Goal: Task Accomplishment & Management: Use online tool/utility

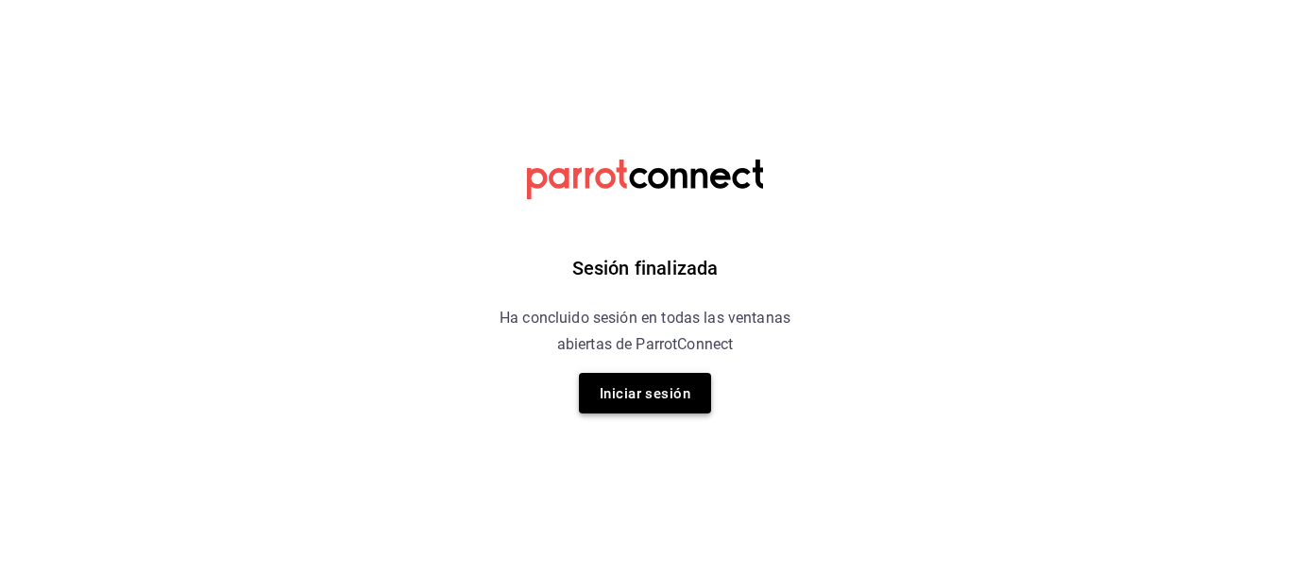
click at [626, 409] on button "Iniciar sesión" at bounding box center [645, 393] width 132 height 41
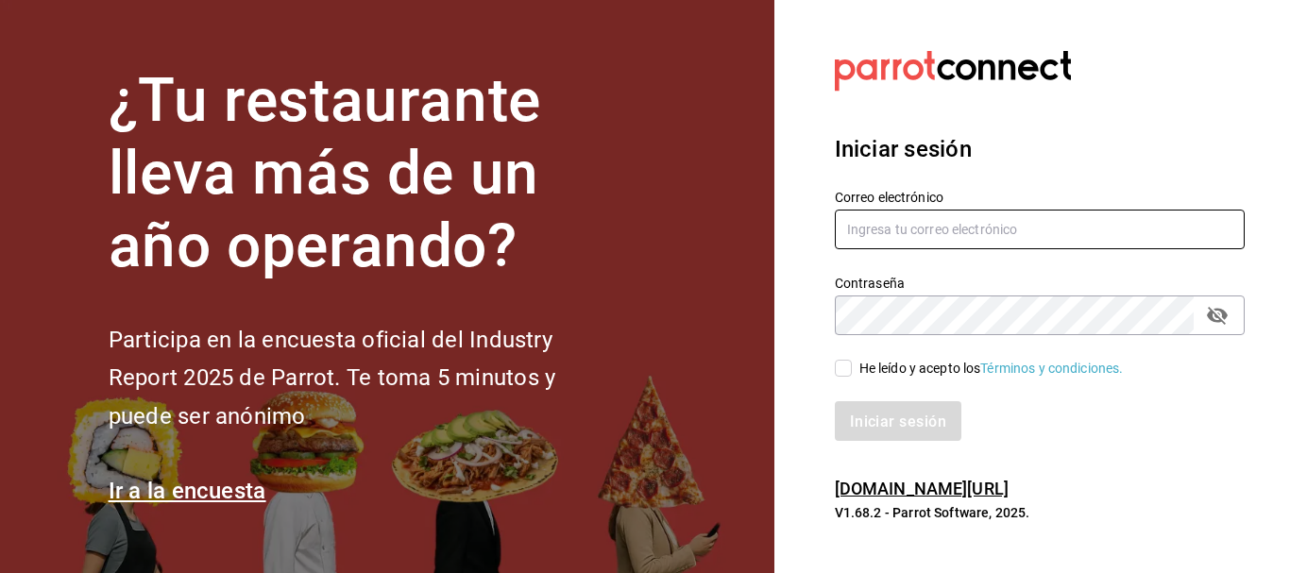
type input "animal.puebla@grupocosteno.com"
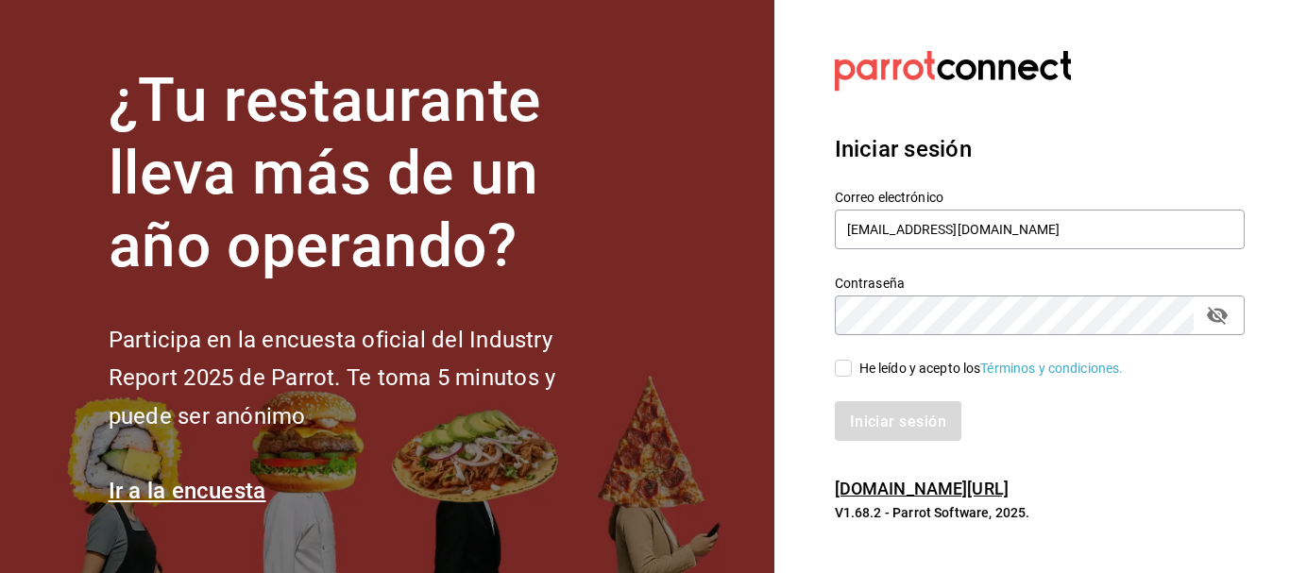
click at [839, 369] on input "He leído y acepto los Términos y condiciones." at bounding box center [843, 368] width 17 height 17
checkbox input "true"
click at [839, 422] on button "Iniciar sesión" at bounding box center [899, 421] width 128 height 40
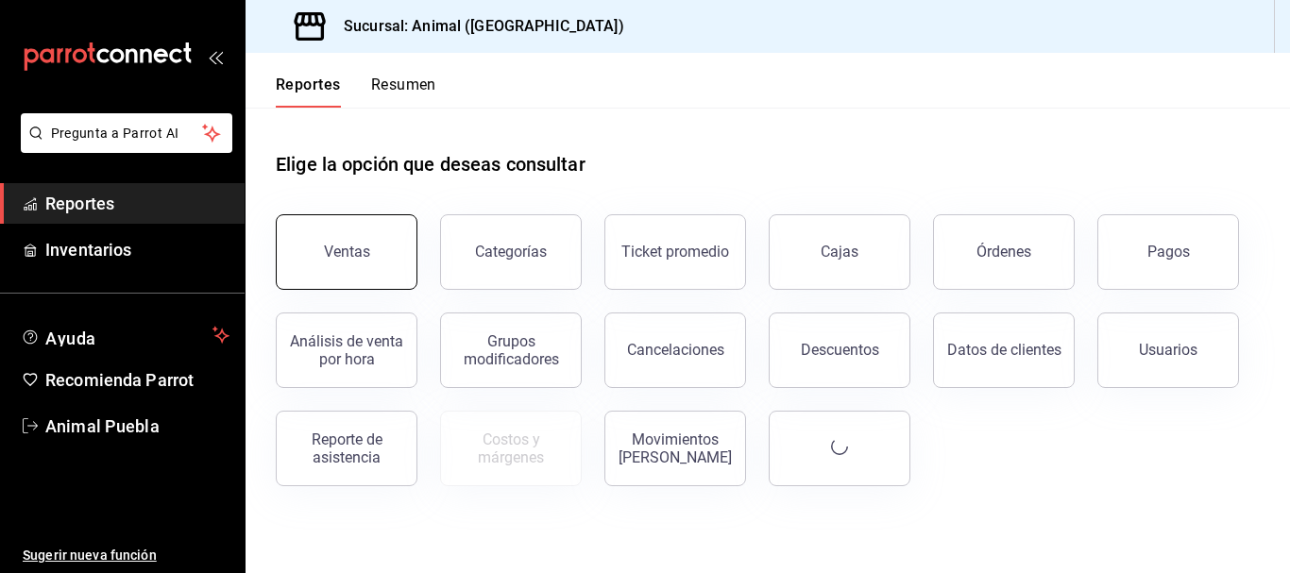
click at [312, 240] on button "Ventas" at bounding box center [347, 252] width 142 height 76
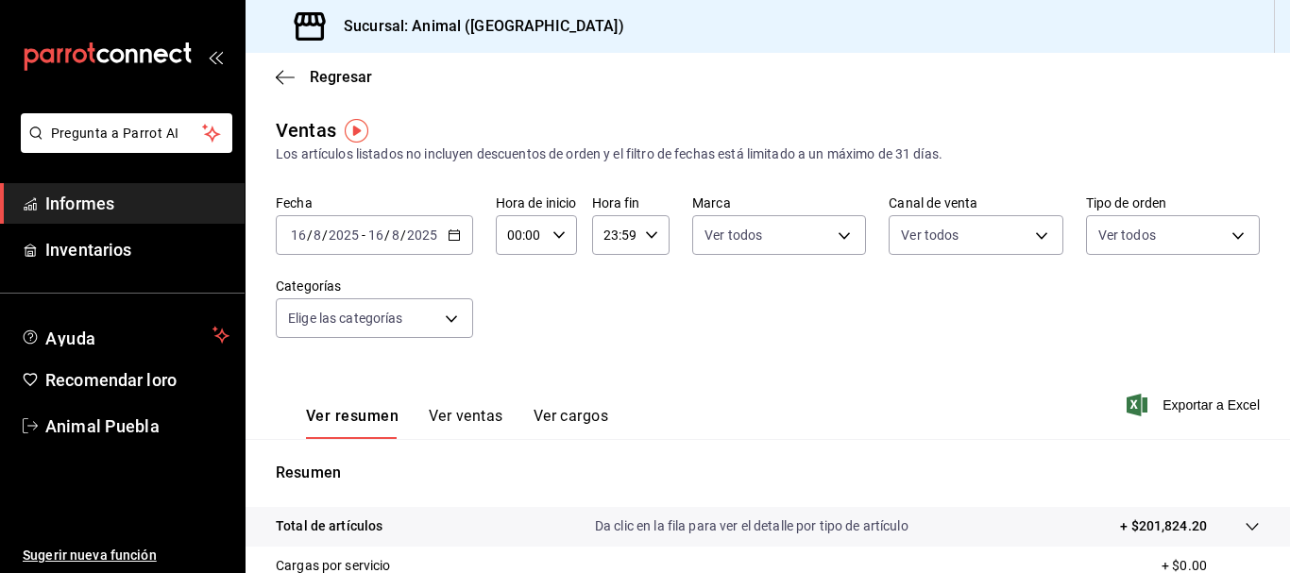
click at [639, 296] on div "Fecha [DATE] [DATE] - [DATE] [DATE] Hora de inicio 00:00 Hora de inicio Hora fi…" at bounding box center [768, 278] width 984 height 166
click at [448, 238] on icon "button" at bounding box center [454, 235] width 13 height 13
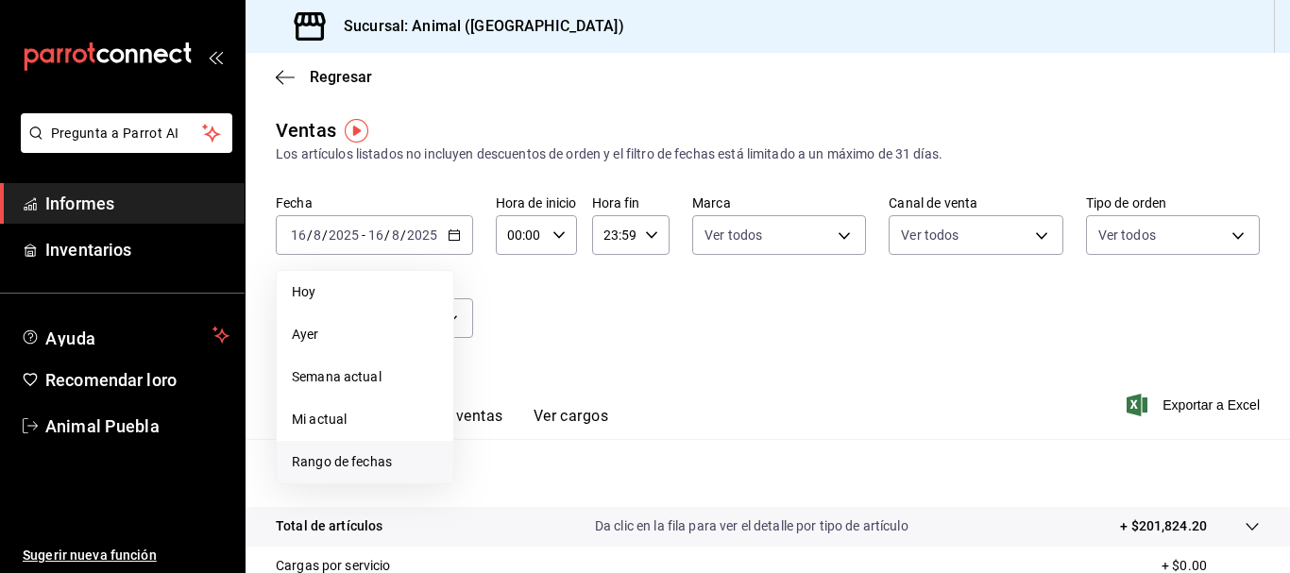
click at [354, 463] on font "Rango de fechas" at bounding box center [342, 461] width 100 height 15
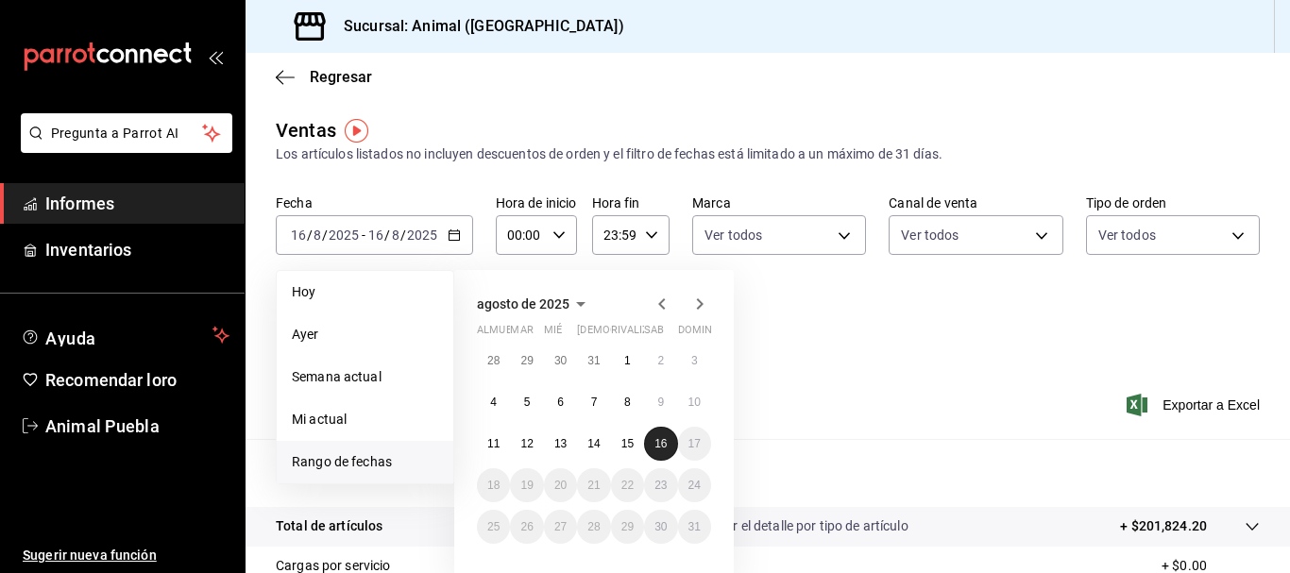
click at [667, 440] on font "16" at bounding box center [660, 443] width 12 height 13
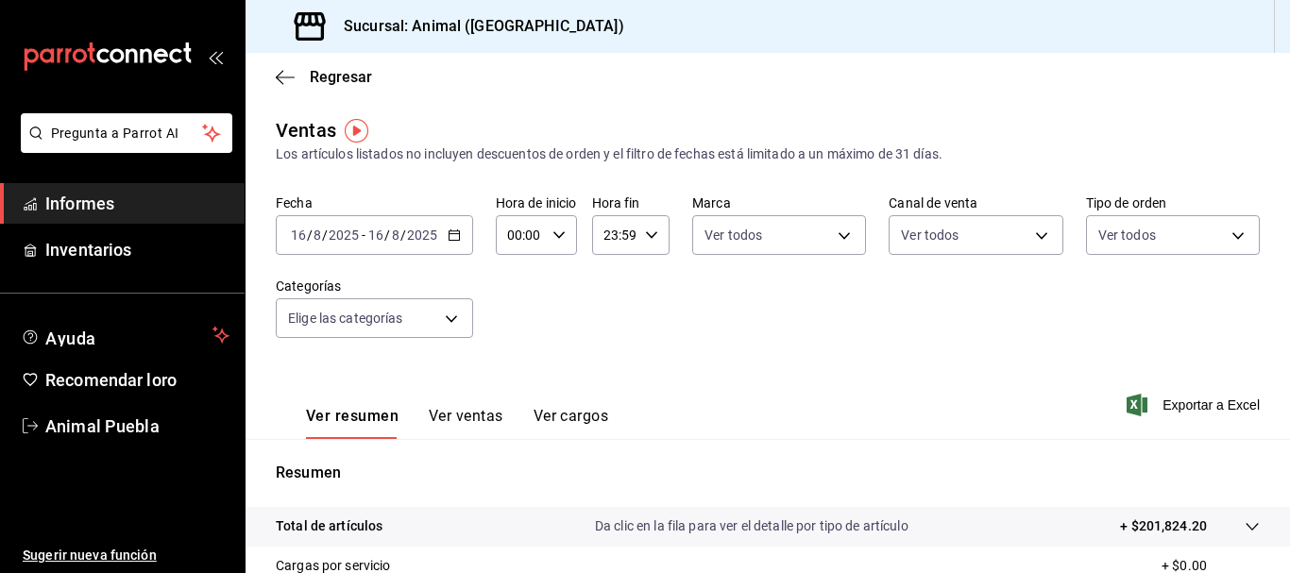
click at [834, 474] on p "Resumen" at bounding box center [768, 473] width 984 height 23
click at [451, 250] on div "2025-08-16 16 / 8 / 2025 - 2025-08-16 16 / 8 / 2025" at bounding box center [374, 235] width 197 height 40
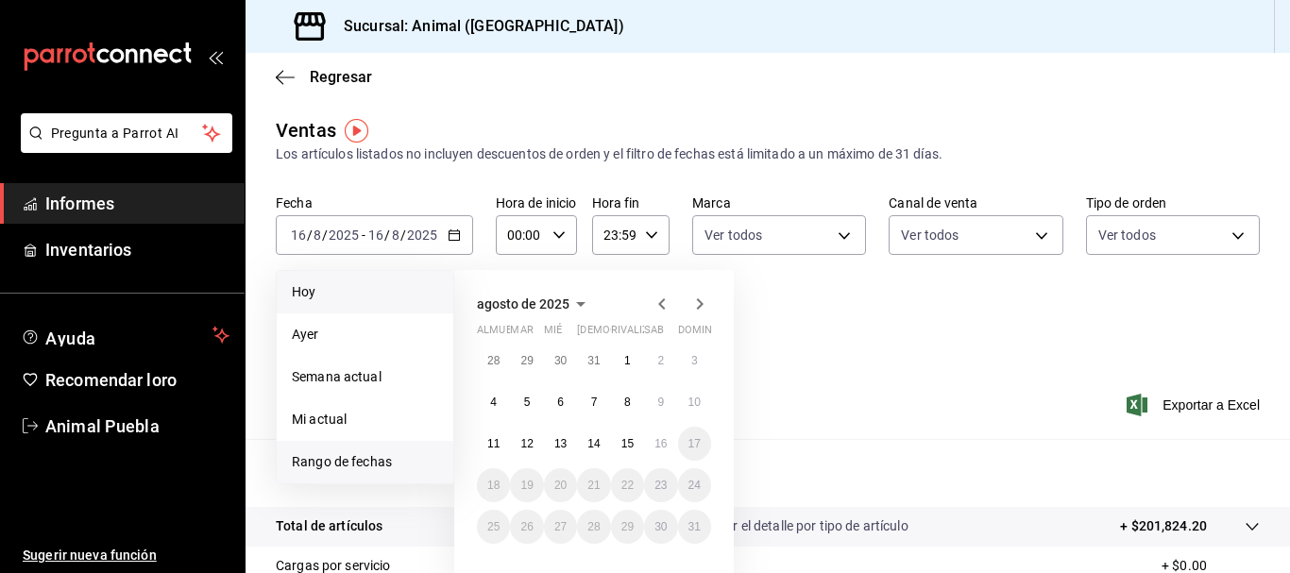
click at [325, 285] on span "Hoy" at bounding box center [365, 292] width 146 height 20
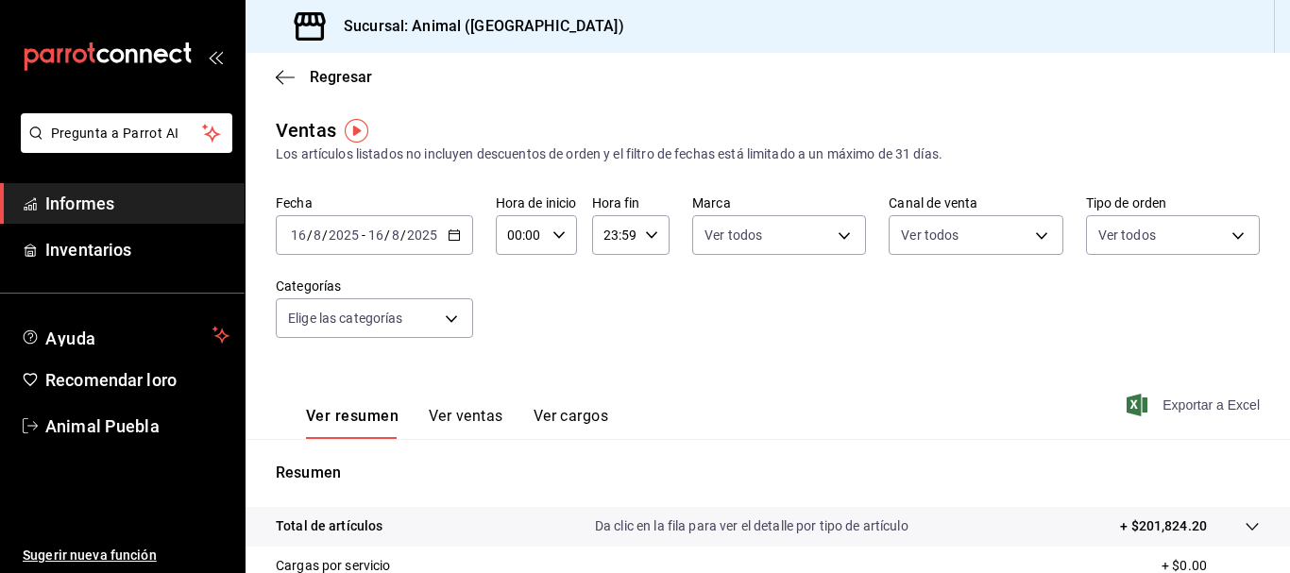
click at [1167, 400] on font "Exportar a Excel" at bounding box center [1210, 405] width 97 height 15
click at [448, 236] on icon "button" at bounding box center [454, 235] width 13 height 13
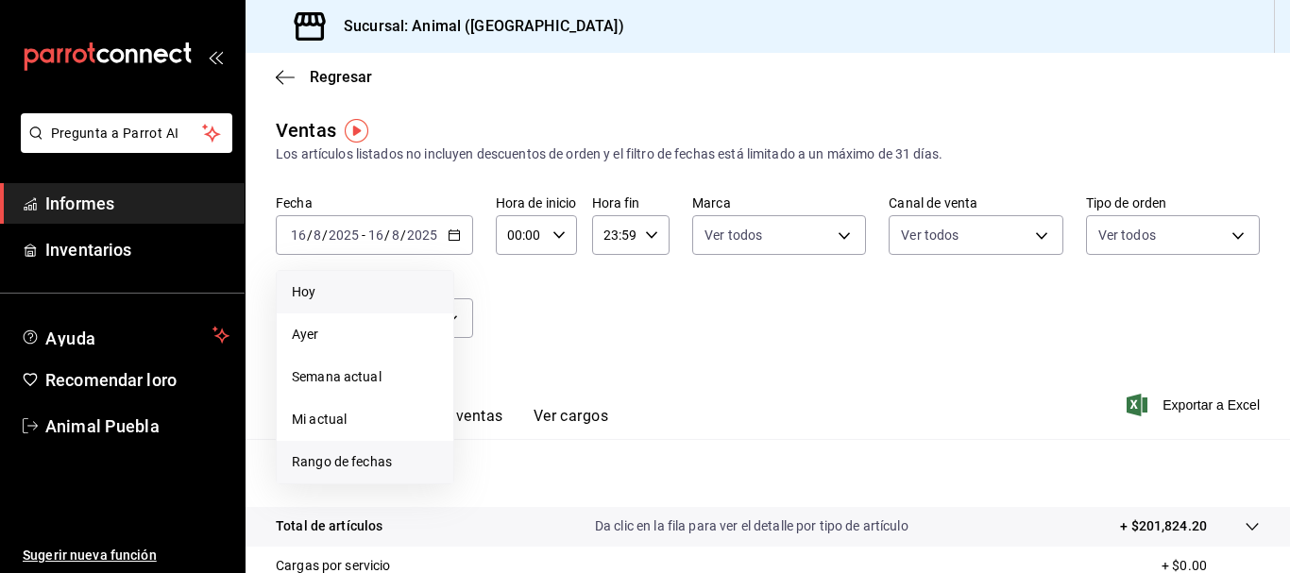
click at [316, 457] on font "Rango de fechas" at bounding box center [342, 461] width 100 height 15
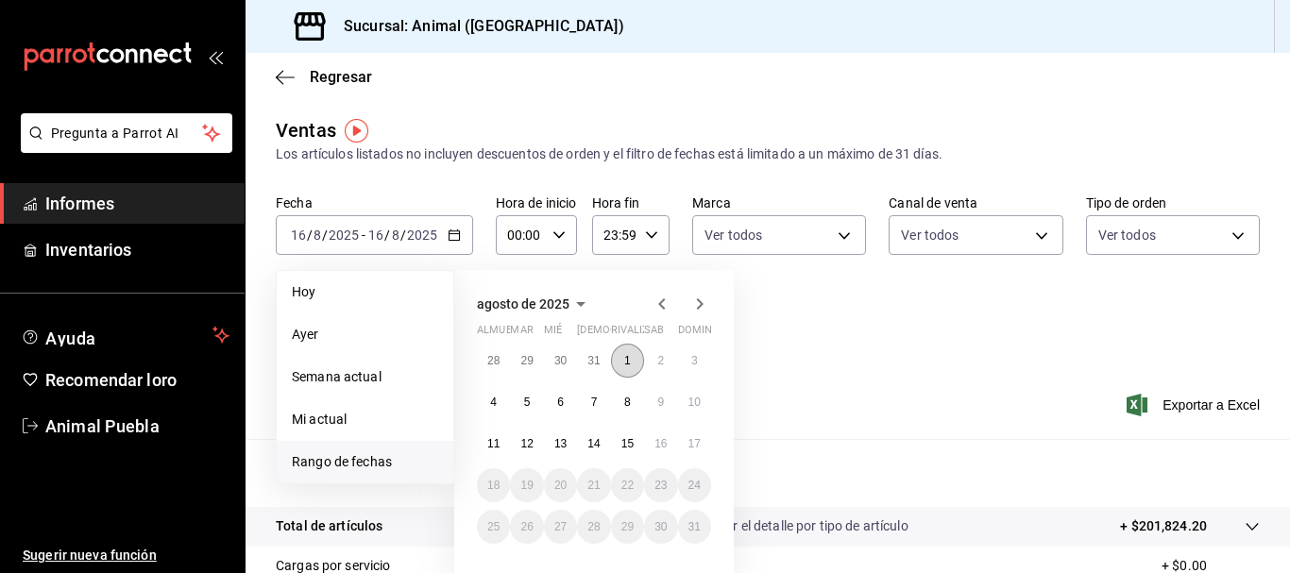
click at [618, 353] on button "1" at bounding box center [627, 361] width 33 height 34
click at [656, 442] on font "16" at bounding box center [660, 443] width 12 height 13
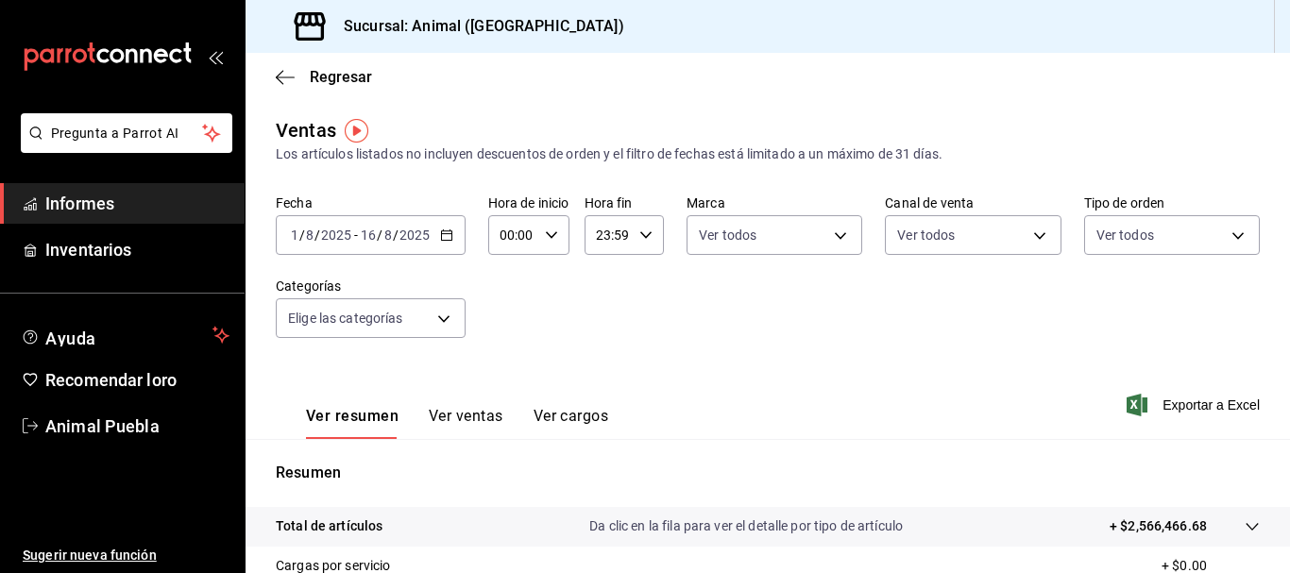
click at [449, 238] on icon "button" at bounding box center [446, 235] width 13 height 13
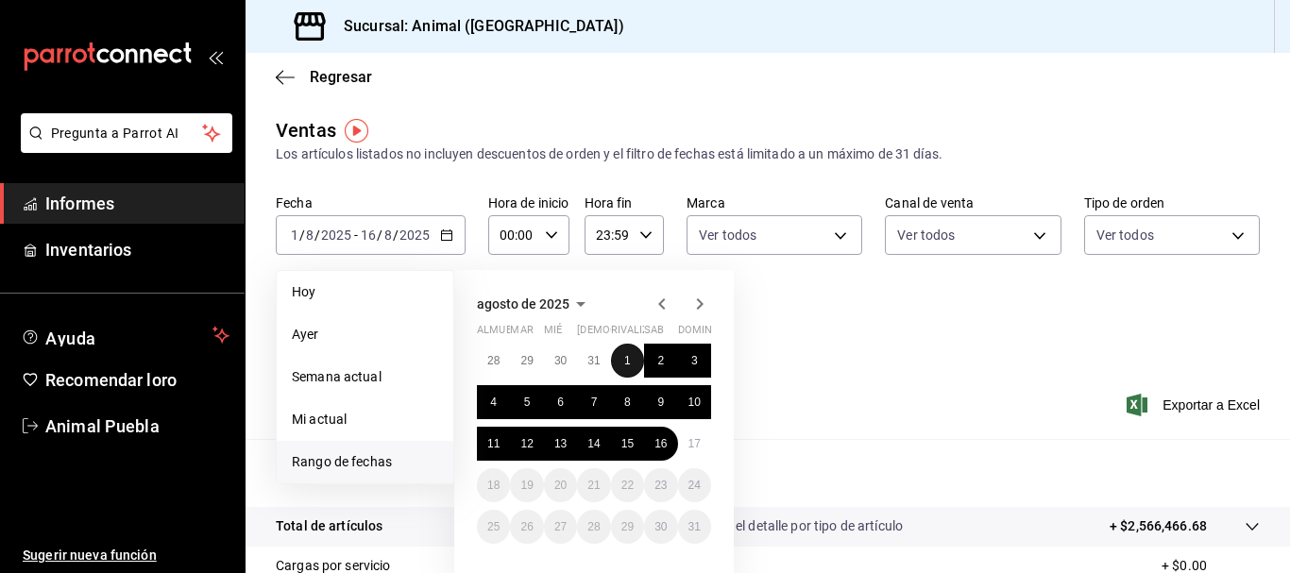
click at [622, 362] on button "1" at bounding box center [627, 361] width 33 height 34
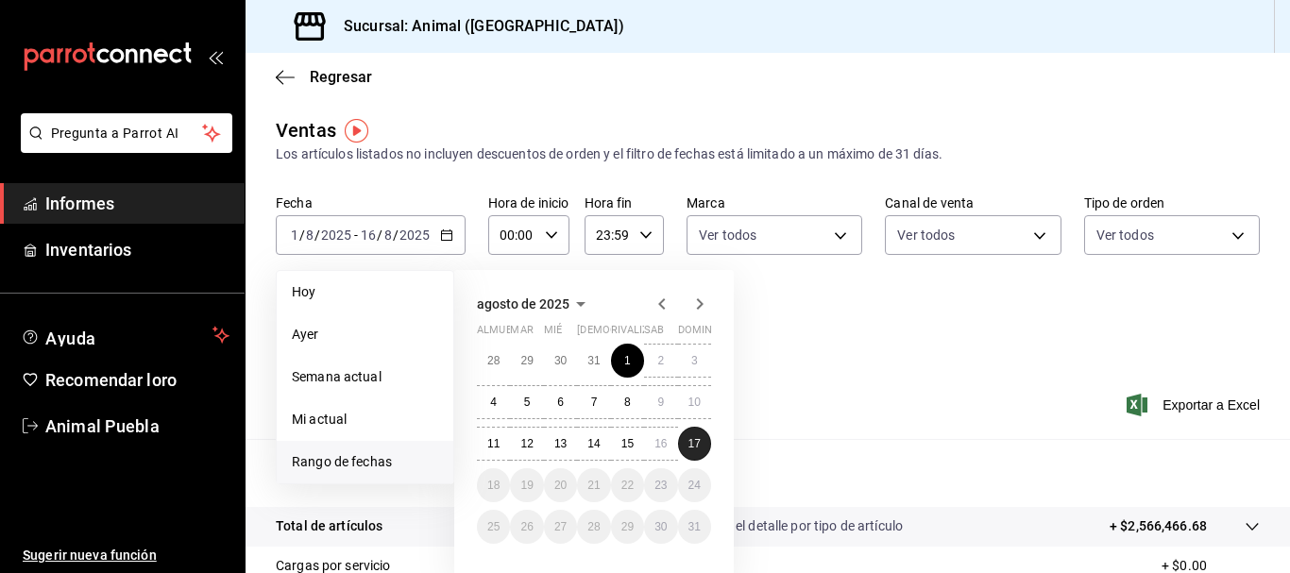
click at [691, 447] on font "17" at bounding box center [694, 443] width 12 height 13
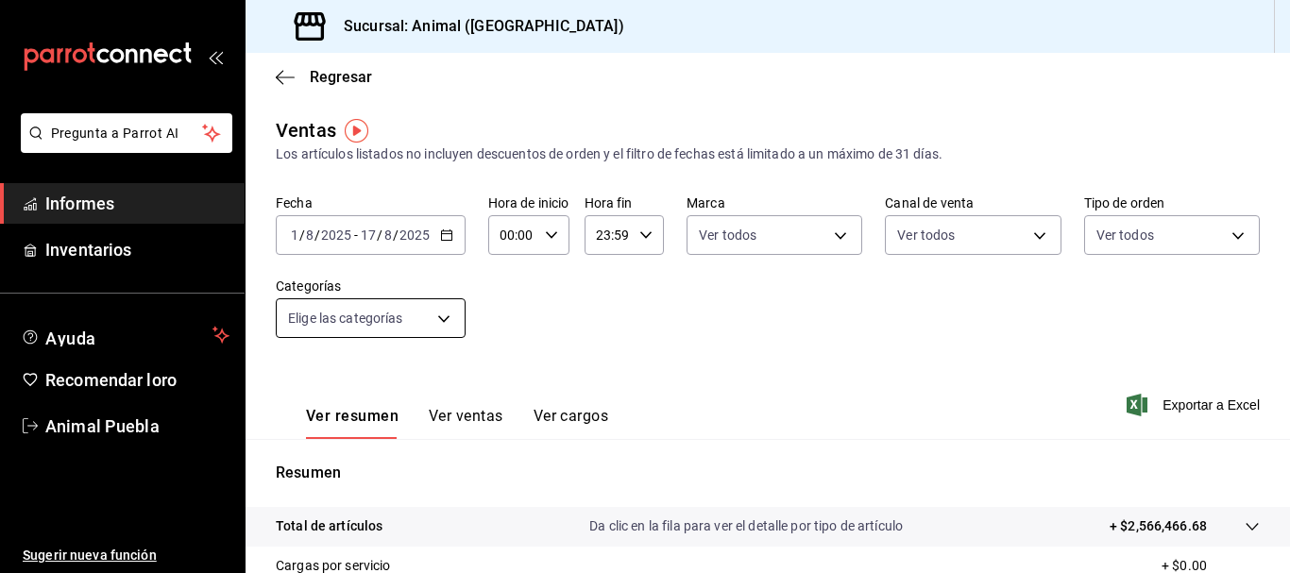
click at [441, 319] on body "Pregunta a Parrot AI Informes Inventarios Ayuda Recomendar loro Animal Puebla S…" at bounding box center [645, 286] width 1290 height 573
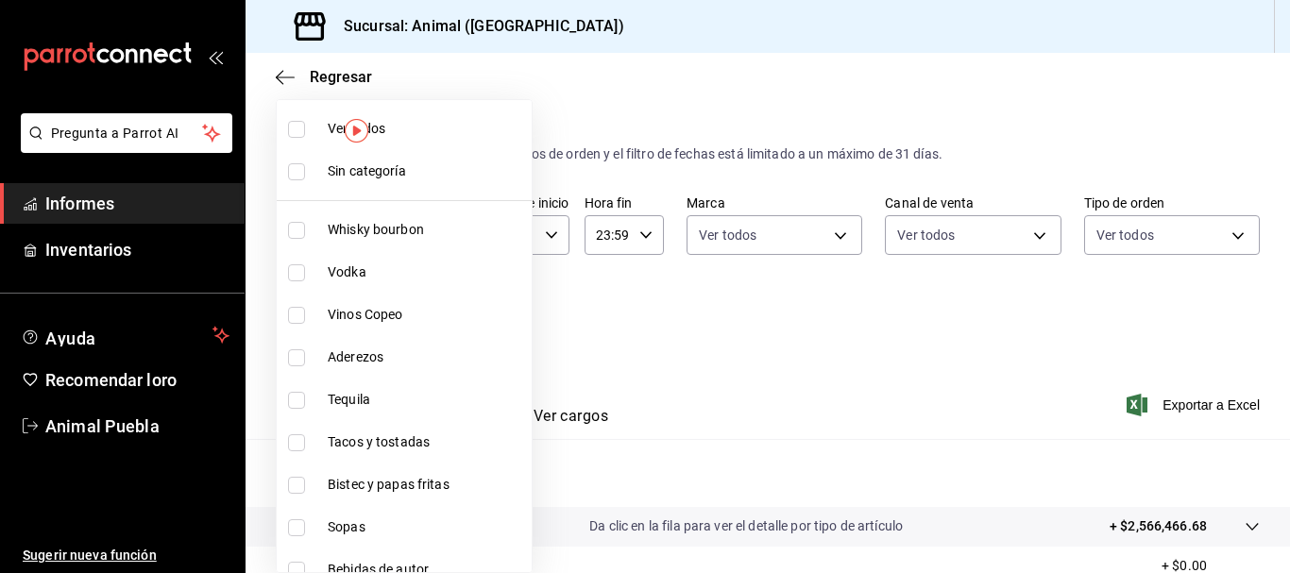
click at [294, 136] on input "checkbox" at bounding box center [296, 129] width 17 height 17
checkbox input "true"
type input "696422f3-042f-4992-a796-20cec1d2addd,ab2f2cdd-2d2d-455a-bd59-969ed93fbee5,5744a…"
checkbox input "true"
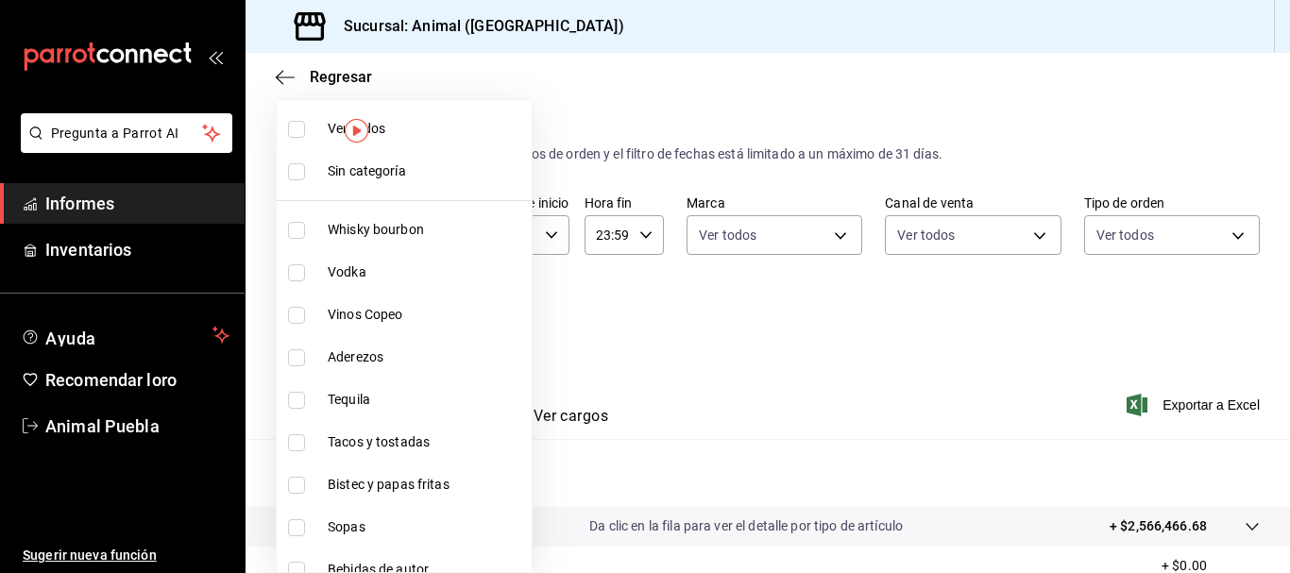
checkbox input "true"
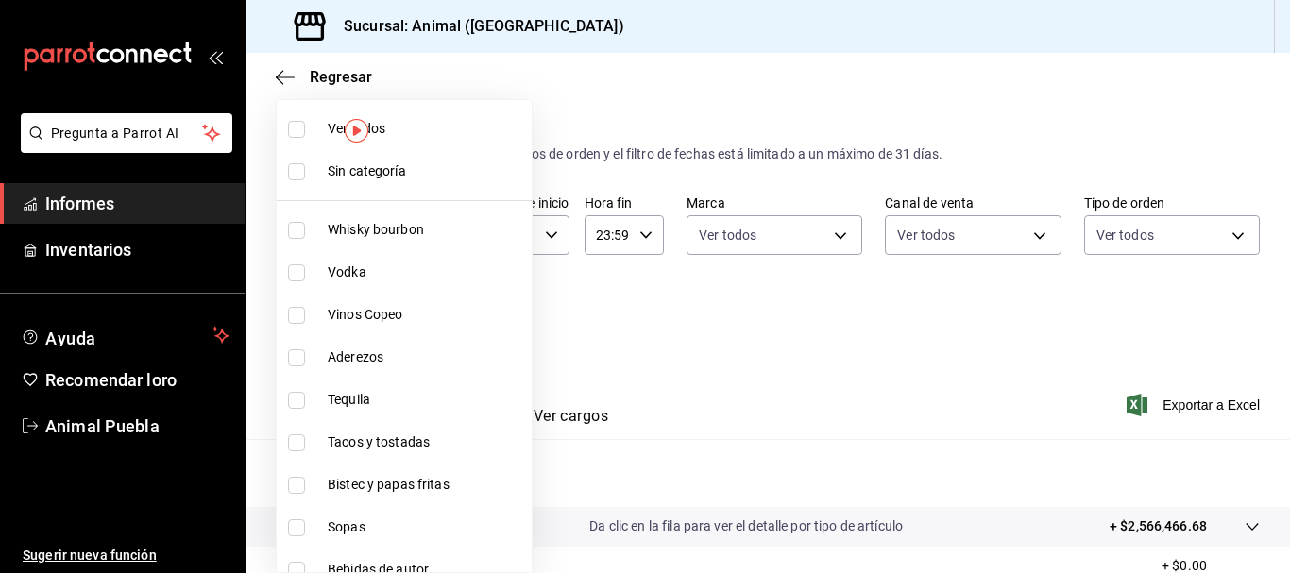
checkbox input "true"
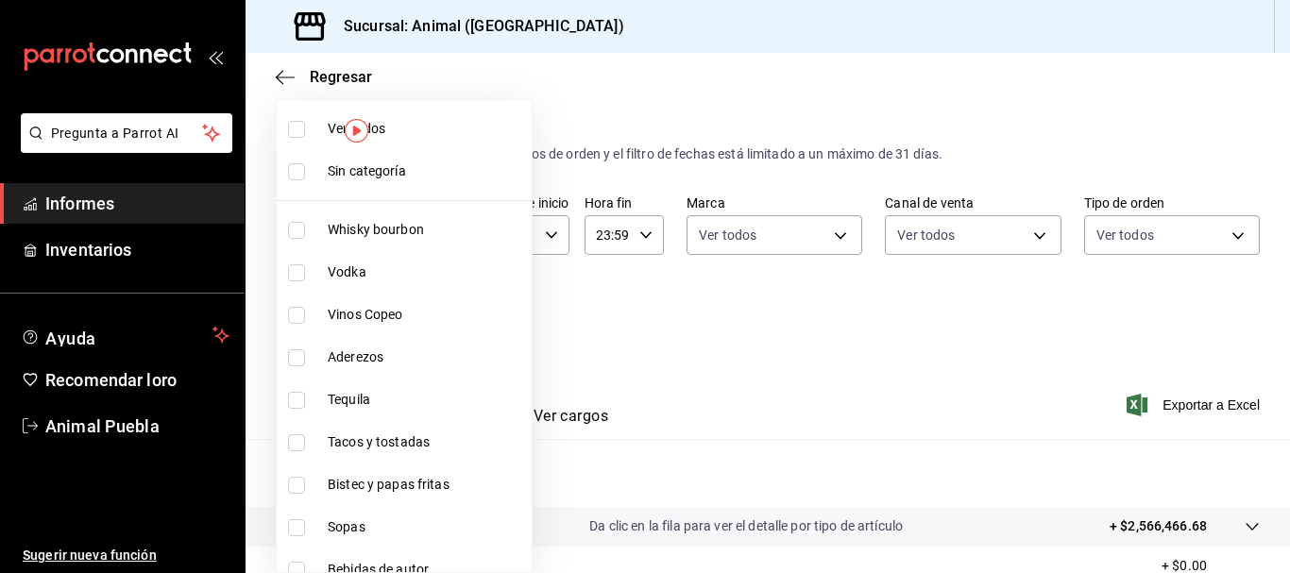
checkbox input "true"
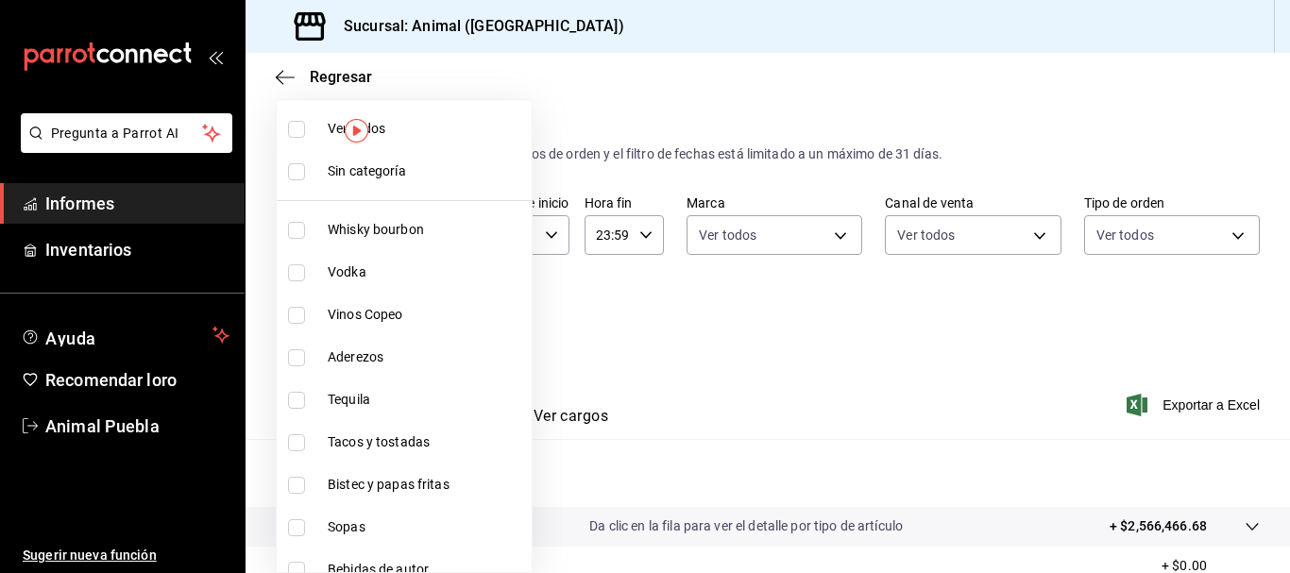
checkbox input "true"
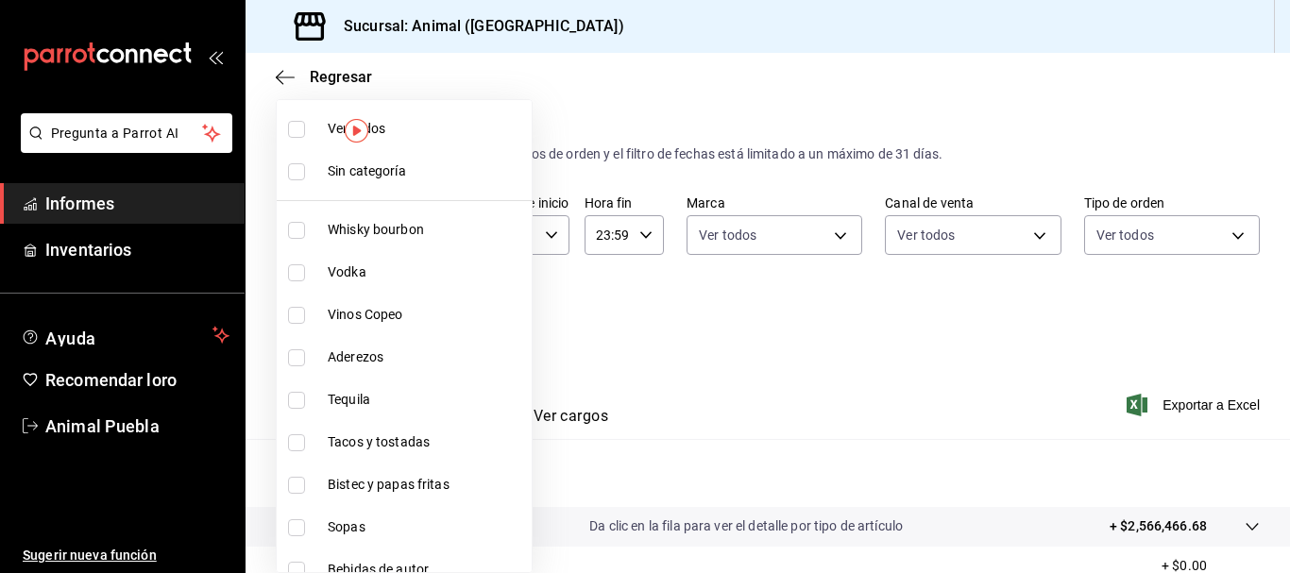
checkbox input "true"
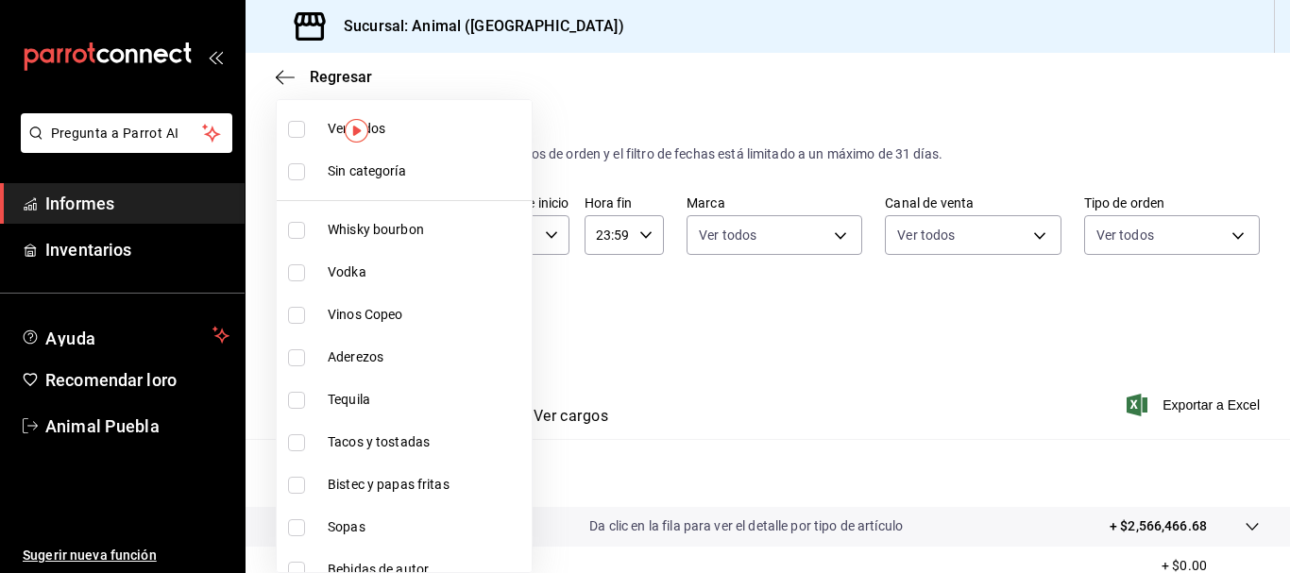
checkbox input "true"
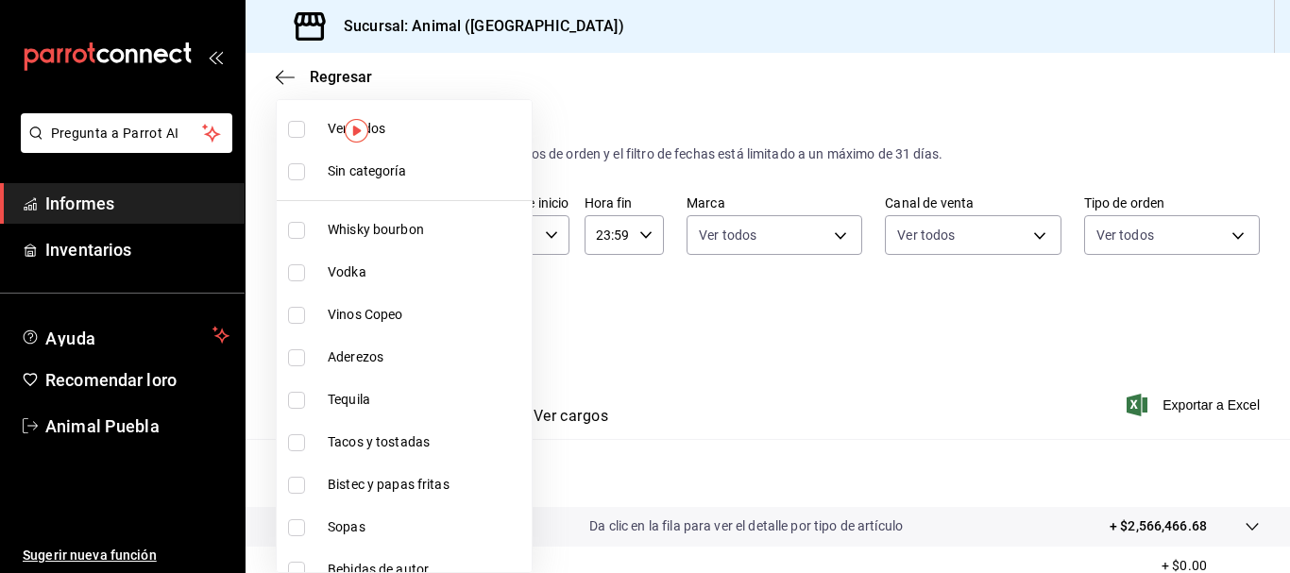
checkbox input "true"
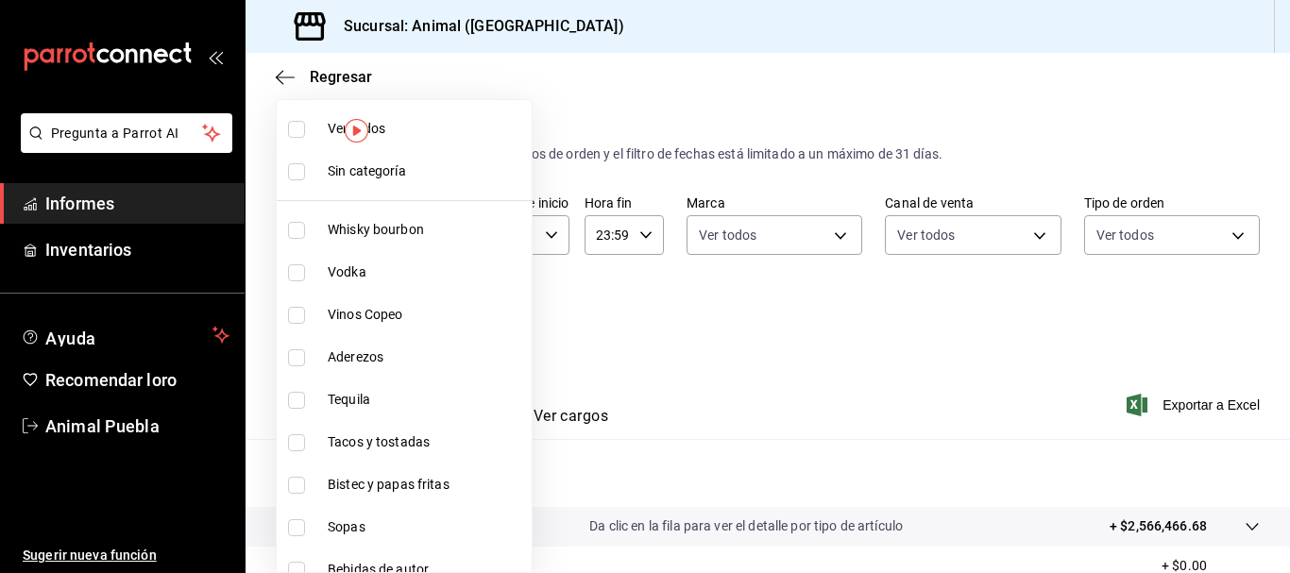
checkbox input "true"
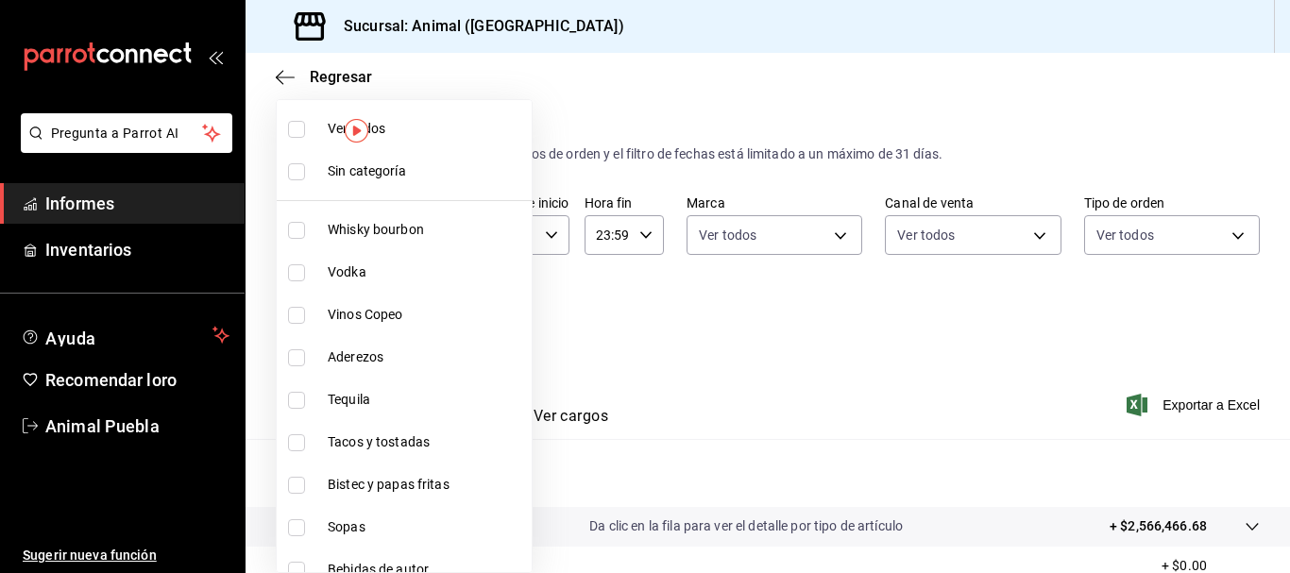
checkbox input "true"
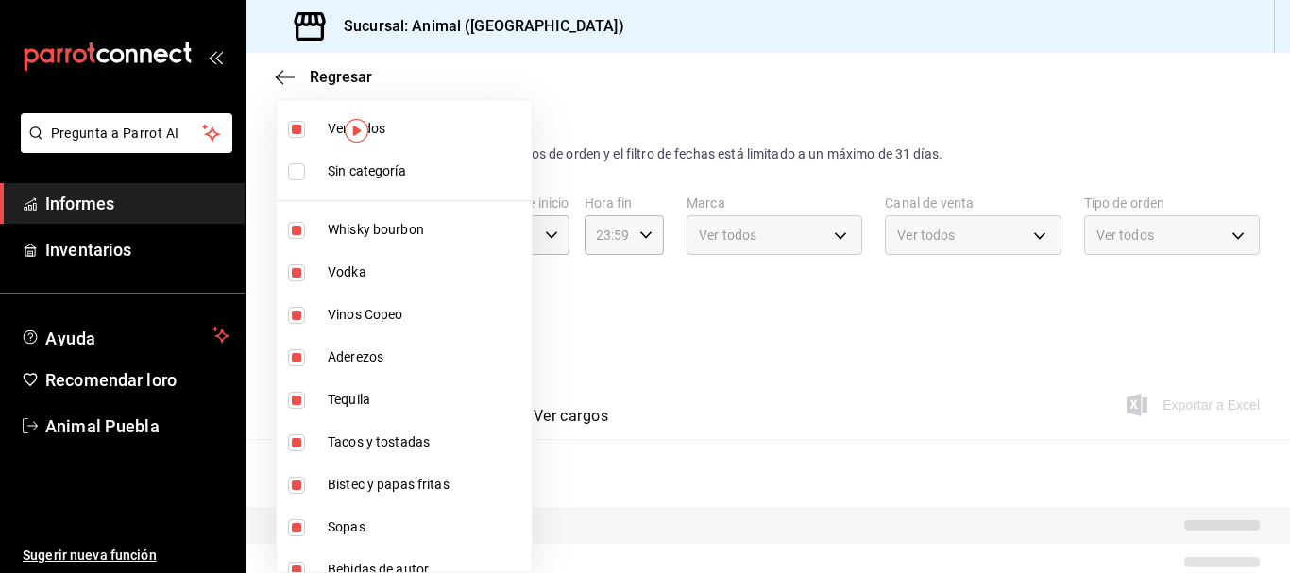
click at [307, 178] on label at bounding box center [300, 171] width 25 height 17
click at [305, 178] on input "checkbox" at bounding box center [296, 171] width 17 height 17
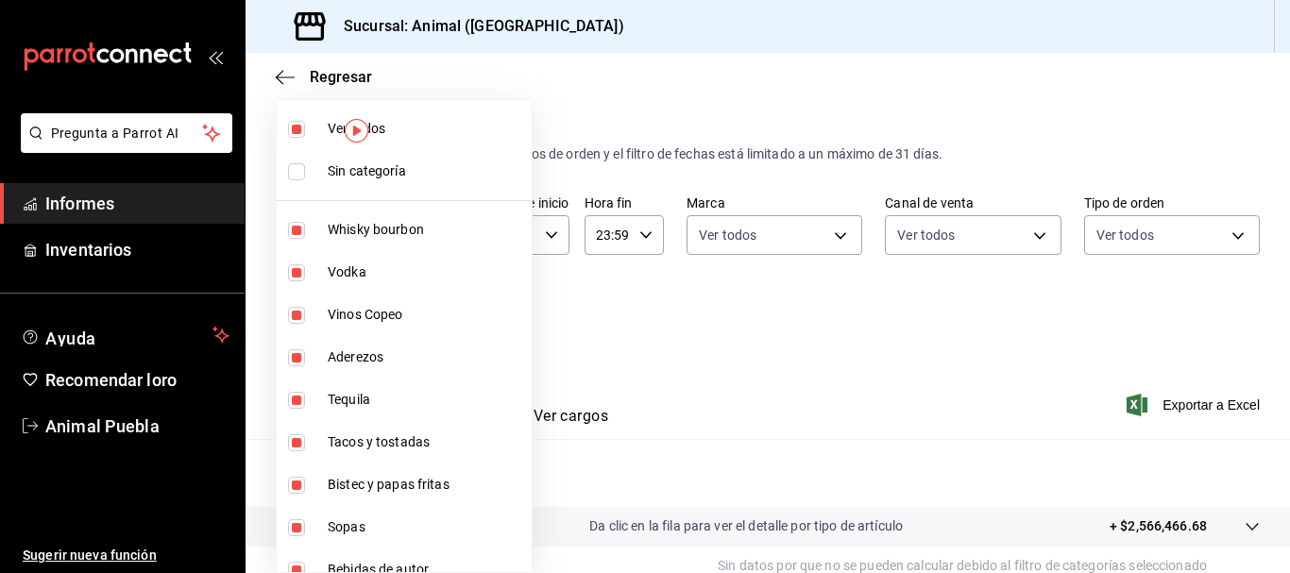
click at [347, 170] on font "Sin categoría" at bounding box center [367, 170] width 78 height 15
checkbox input "true"
click at [763, 366] on div at bounding box center [645, 286] width 1290 height 573
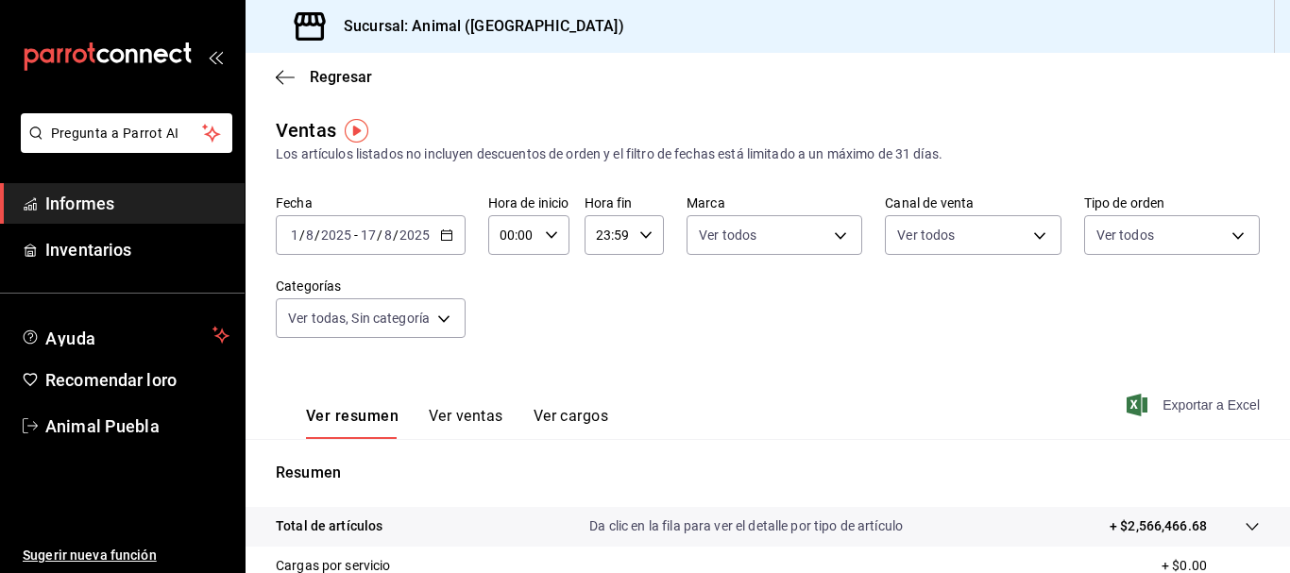
click at [1144, 408] on span "Exportar a Excel" at bounding box center [1194, 405] width 129 height 23
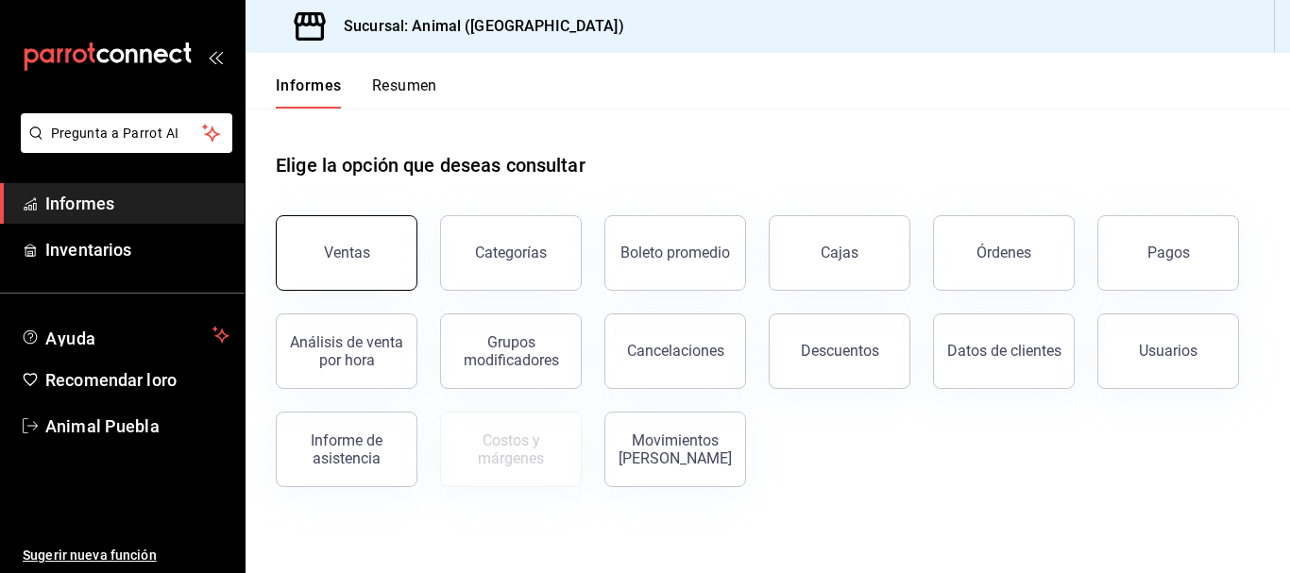
click at [381, 240] on button "Ventas" at bounding box center [347, 253] width 142 height 76
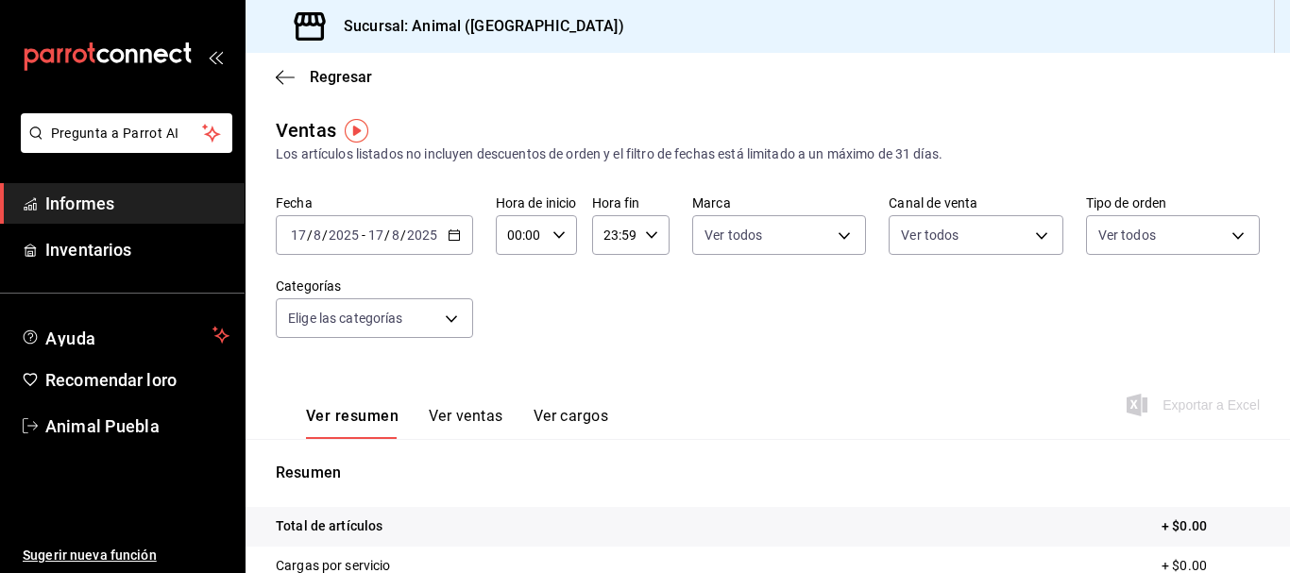
click at [463, 236] on div "[DATE] [DATE] - [DATE] [DATE]" at bounding box center [374, 235] width 197 height 40
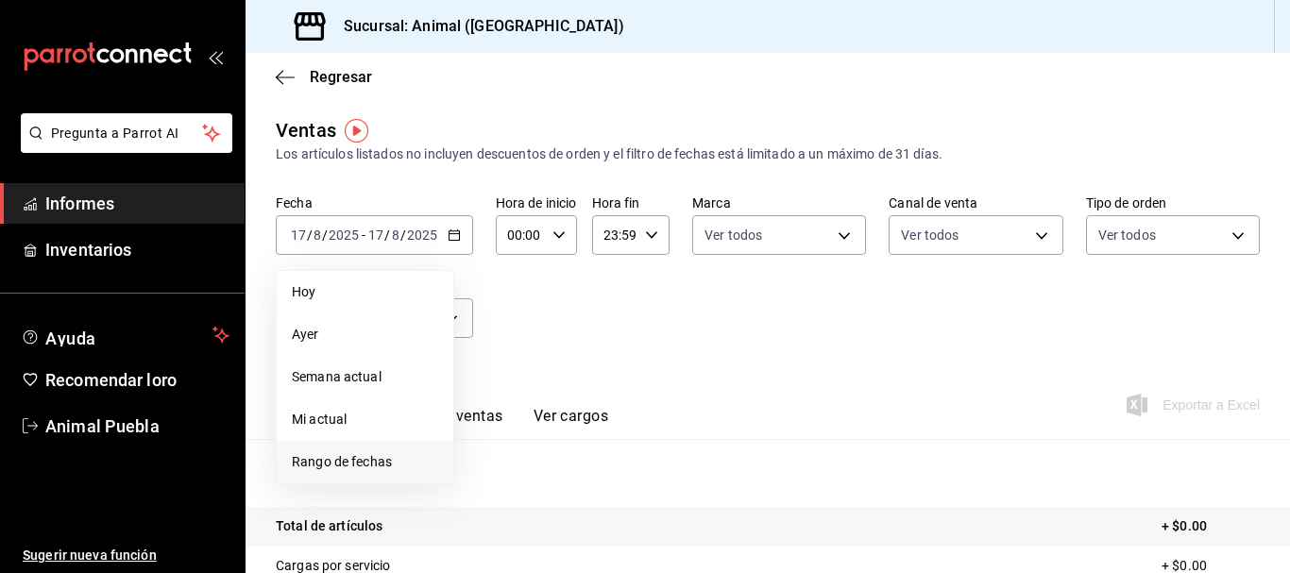
click at [321, 449] on li "Rango de fechas" at bounding box center [365, 462] width 177 height 42
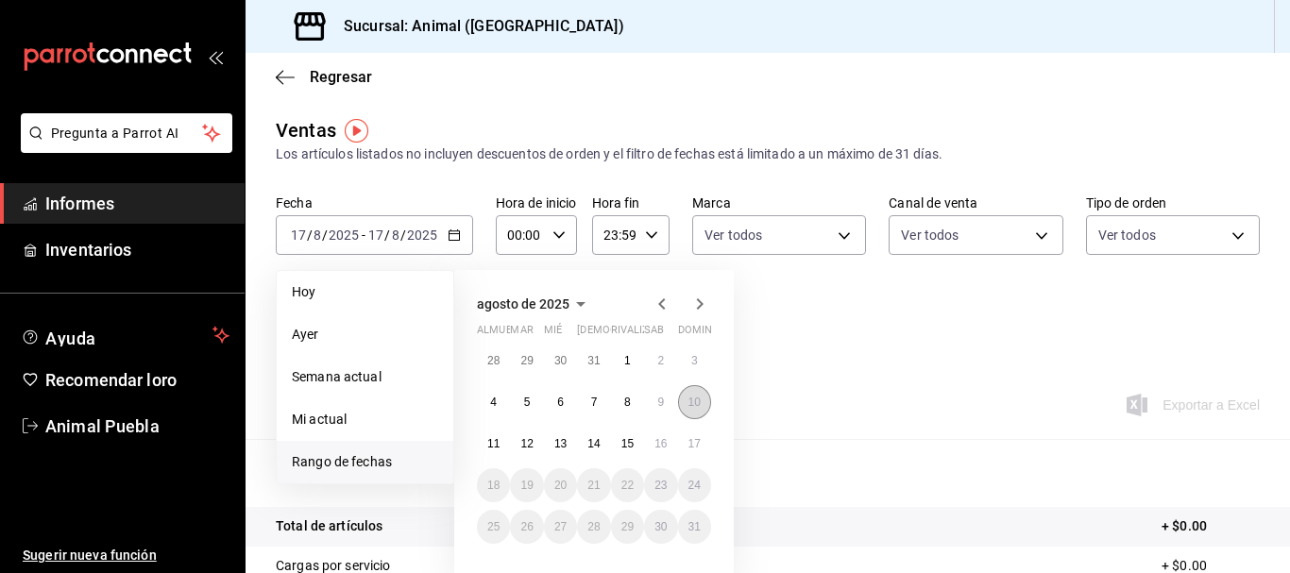
click at [699, 410] on button "10" at bounding box center [694, 402] width 33 height 34
click at [699, 440] on font "17" at bounding box center [694, 443] width 12 height 13
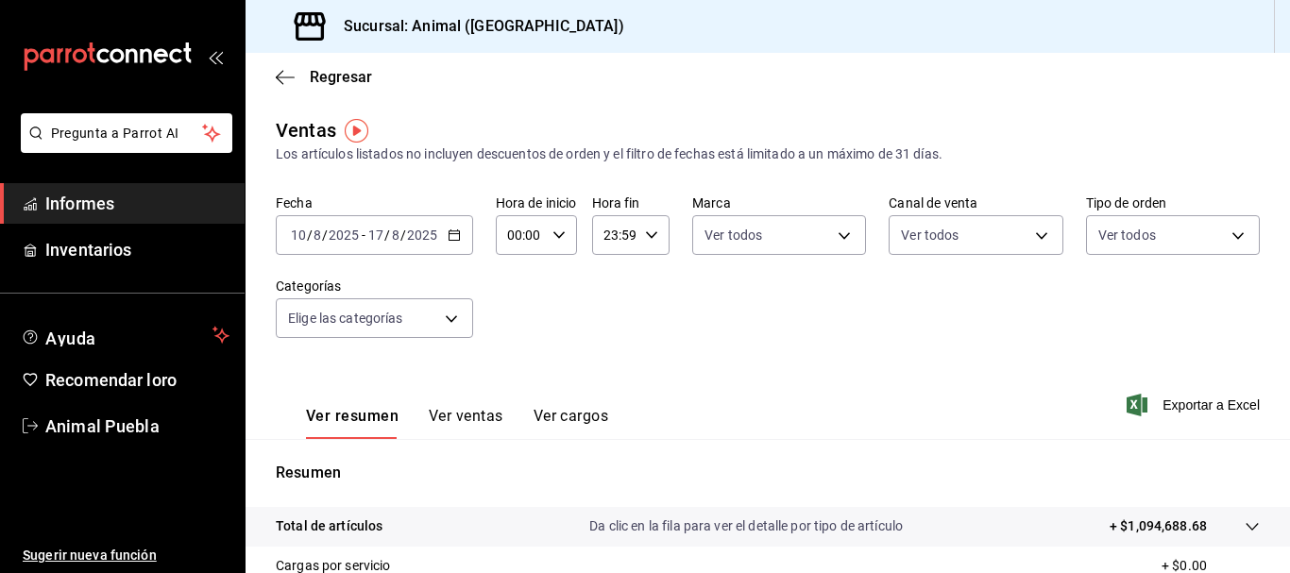
click at [508, 244] on input "00:00" at bounding box center [520, 235] width 49 height 38
click at [523, 352] on button "02" at bounding box center [516, 358] width 34 height 38
drag, startPoint x: 523, startPoint y: 352, endPoint x: 520, endPoint y: 364, distance: 12.6
click at [520, 364] on button "02" at bounding box center [516, 358] width 34 height 38
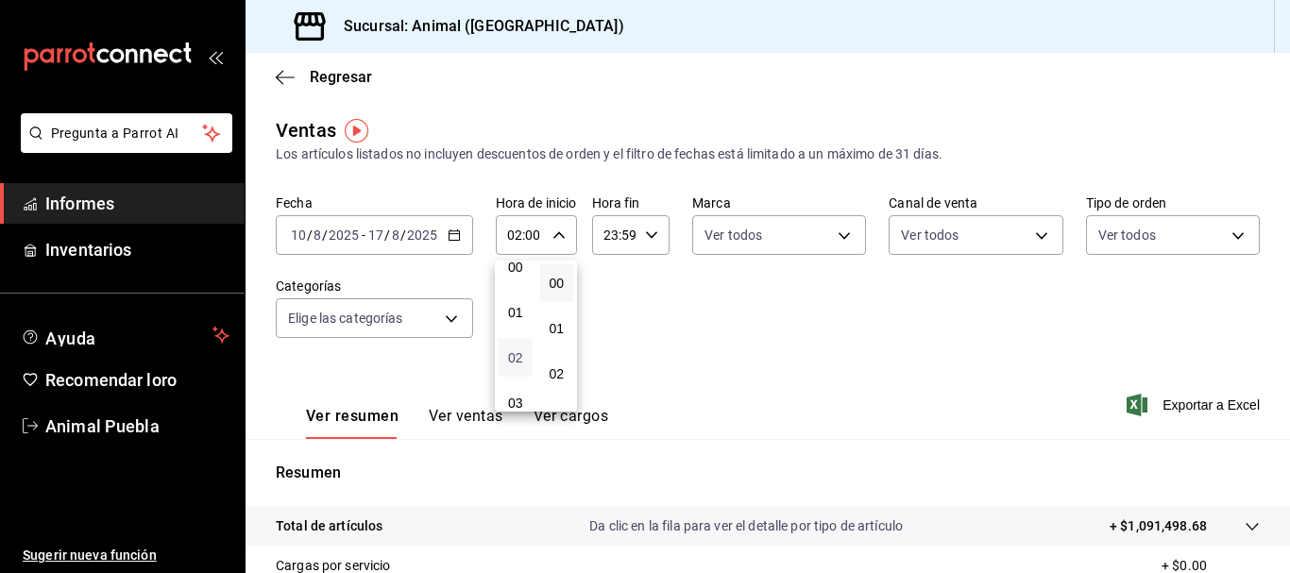
drag, startPoint x: 518, startPoint y: 375, endPoint x: 520, endPoint y: 362, distance: 13.4
click at [520, 362] on button "02" at bounding box center [516, 358] width 34 height 38
click at [524, 398] on button "03" at bounding box center [516, 403] width 34 height 38
click at [529, 392] on button "03" at bounding box center [516, 403] width 34 height 38
drag, startPoint x: 529, startPoint y: 392, endPoint x: 524, endPoint y: 375, distance: 17.6
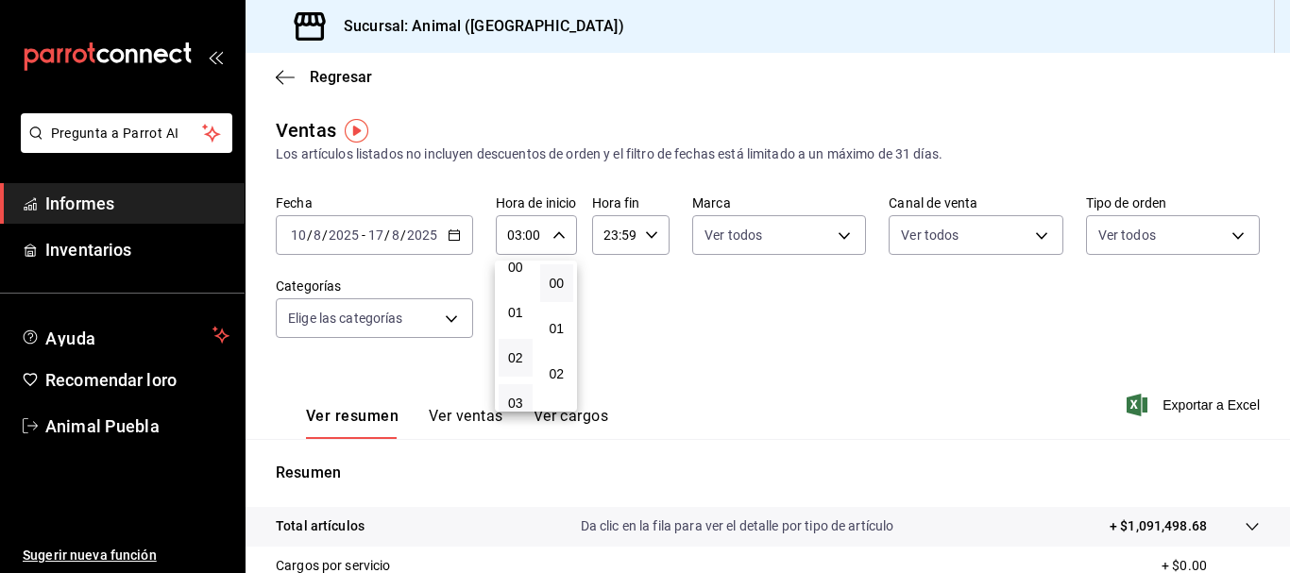
click at [524, 375] on div "00 01 02 03 04 05 06 07 08 09 10 11 12 13 14 15 16 17 18 19 20 21 22 23" at bounding box center [516, 336] width 42 height 151
click at [516, 395] on button "03" at bounding box center [516, 403] width 34 height 38
click at [516, 374] on button "08" at bounding box center [516, 358] width 34 height 38
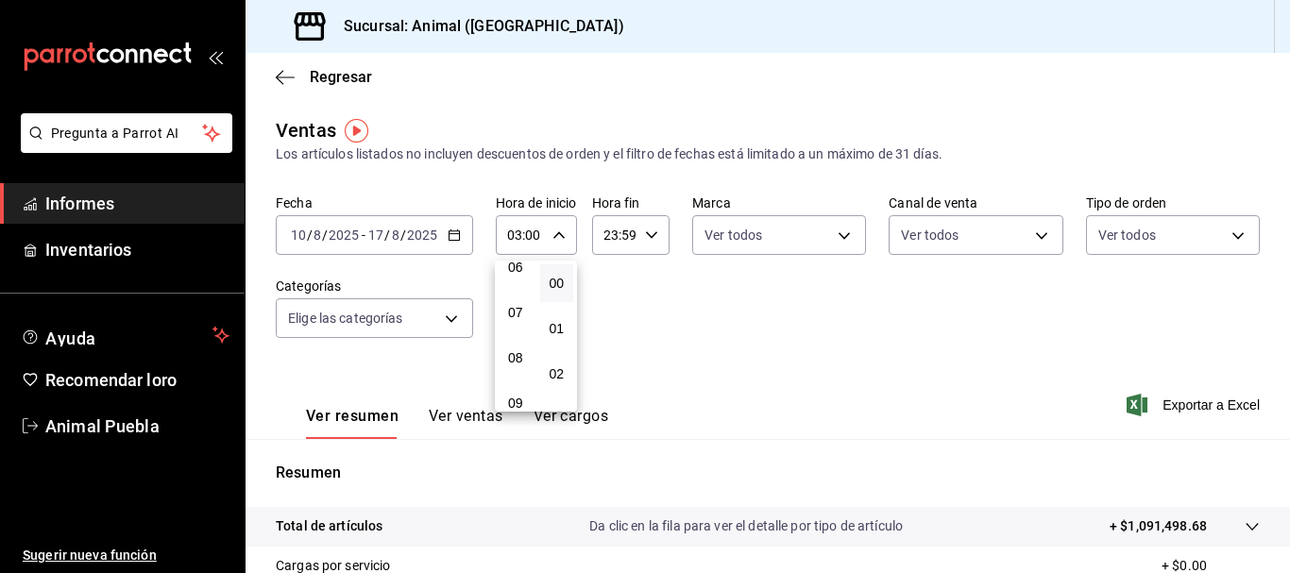
click at [516, 374] on button "08" at bounding box center [516, 358] width 34 height 38
click at [517, 273] on font "06" at bounding box center [515, 267] width 15 height 15
type input "06:00"
click at [685, 327] on div at bounding box center [645, 286] width 1290 height 573
click at [638, 238] on div "23:59 Hora fin" at bounding box center [630, 235] width 77 height 40
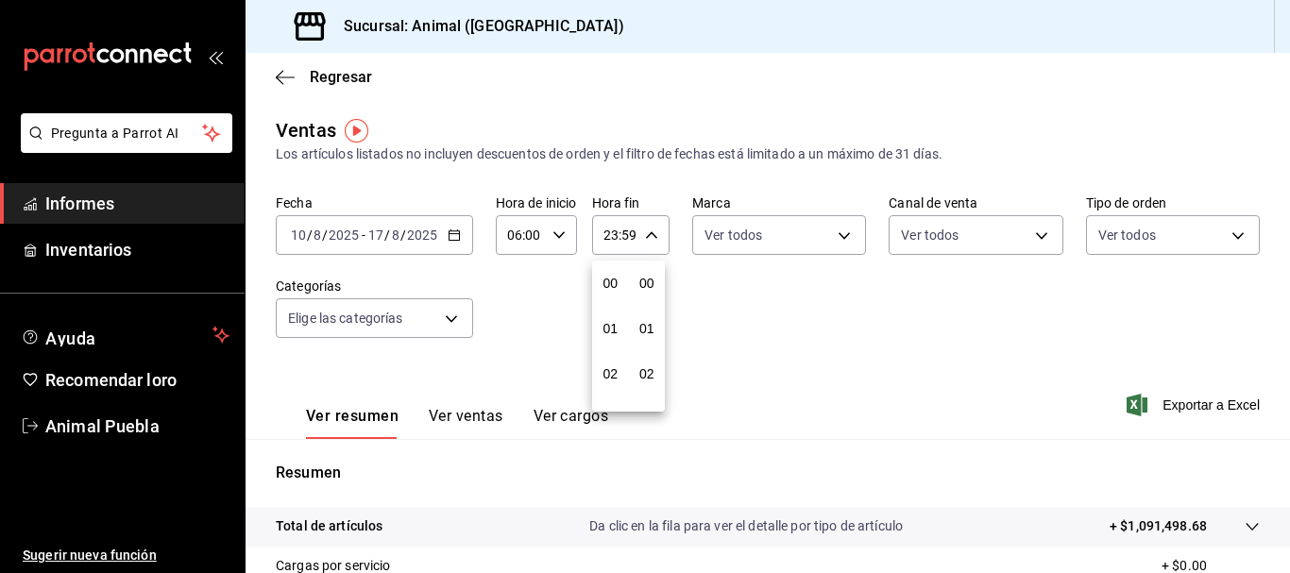
scroll to position [2568, 0]
click at [607, 246] on div at bounding box center [645, 286] width 1290 height 573
click at [607, 236] on input "23:59" at bounding box center [614, 235] width 45 height 38
click at [606, 232] on div at bounding box center [645, 286] width 1290 height 573
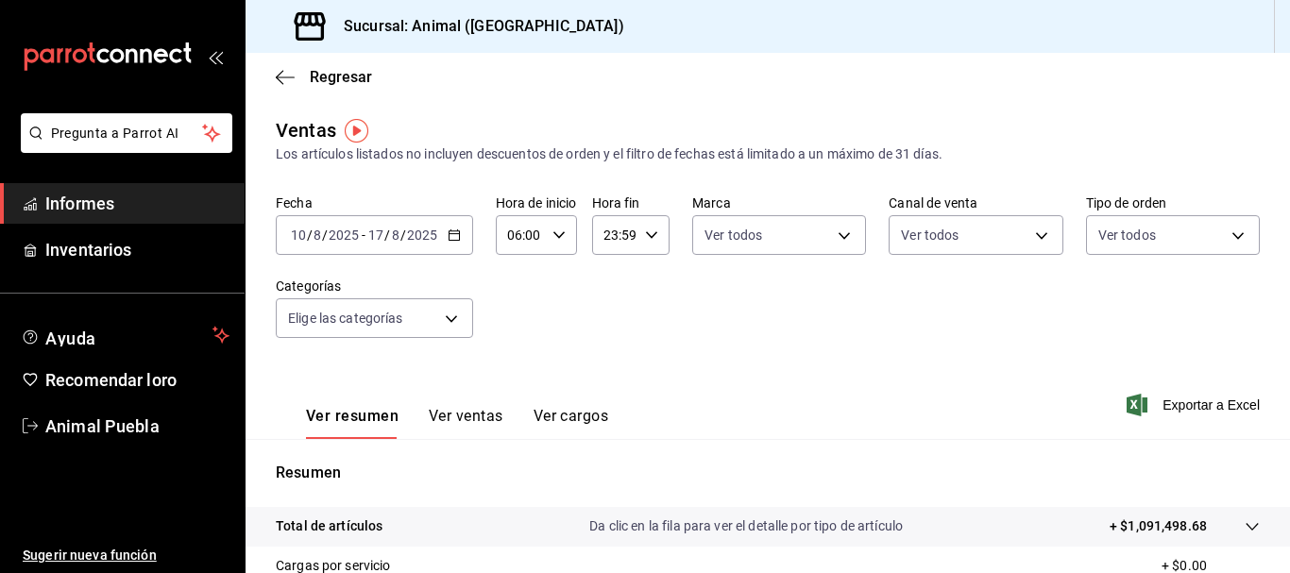
drag, startPoint x: 606, startPoint y: 238, endPoint x: 645, endPoint y: 236, distance: 38.8
click at [645, 236] on div "23:59 Hora fin" at bounding box center [630, 235] width 77 height 40
click at [619, 235] on div at bounding box center [645, 286] width 1290 height 573
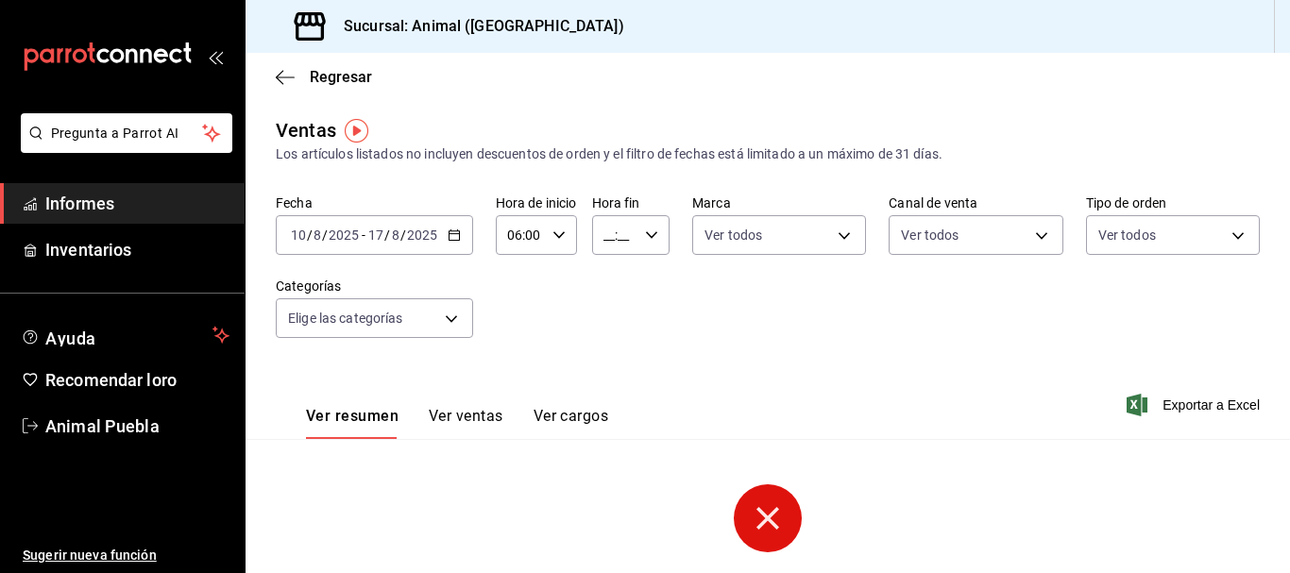
click at [611, 239] on input "__:__" at bounding box center [614, 235] width 45 height 38
click at [613, 315] on font "05" at bounding box center [609, 313] width 15 height 15
click at [649, 284] on font "00" at bounding box center [646, 283] width 15 height 15
type input "05:00"
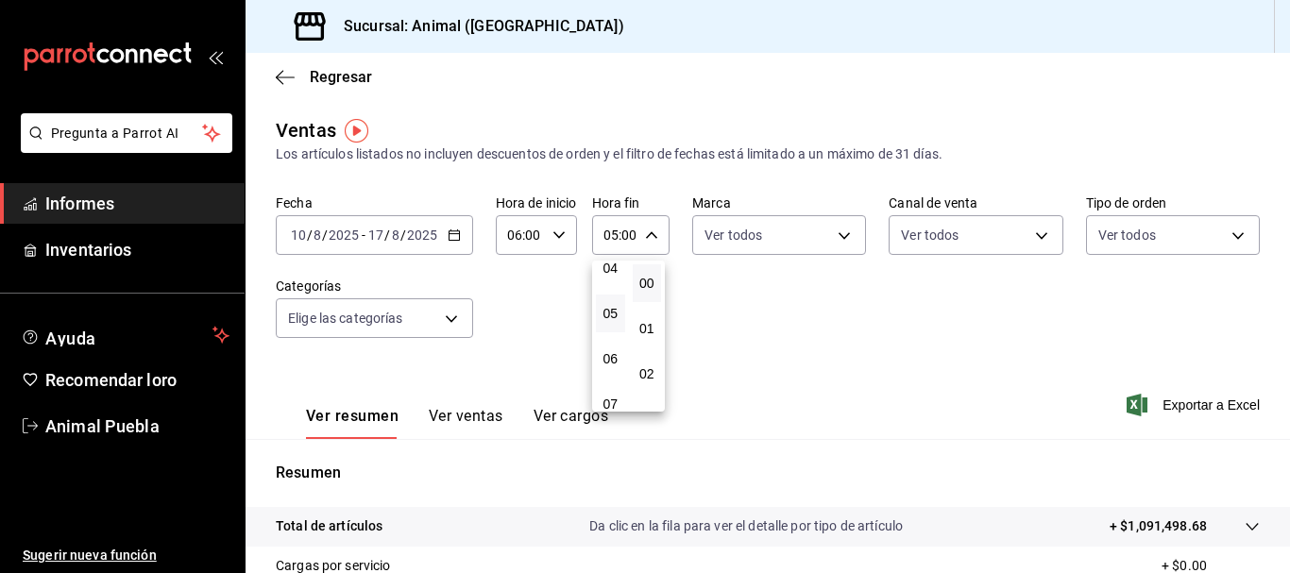
click at [534, 312] on div at bounding box center [645, 286] width 1290 height 573
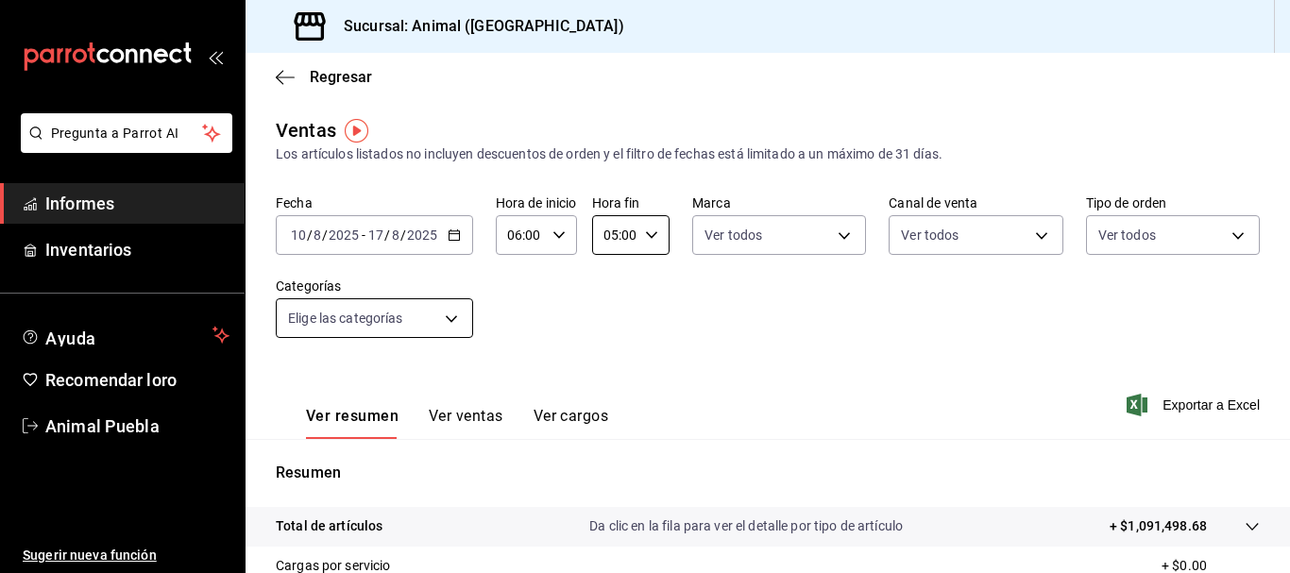
click at [457, 318] on body "Pregunta a Parrot AI Informes Inventarios Ayuda Recomendar loro Animal Puebla S…" at bounding box center [645, 286] width 1290 height 573
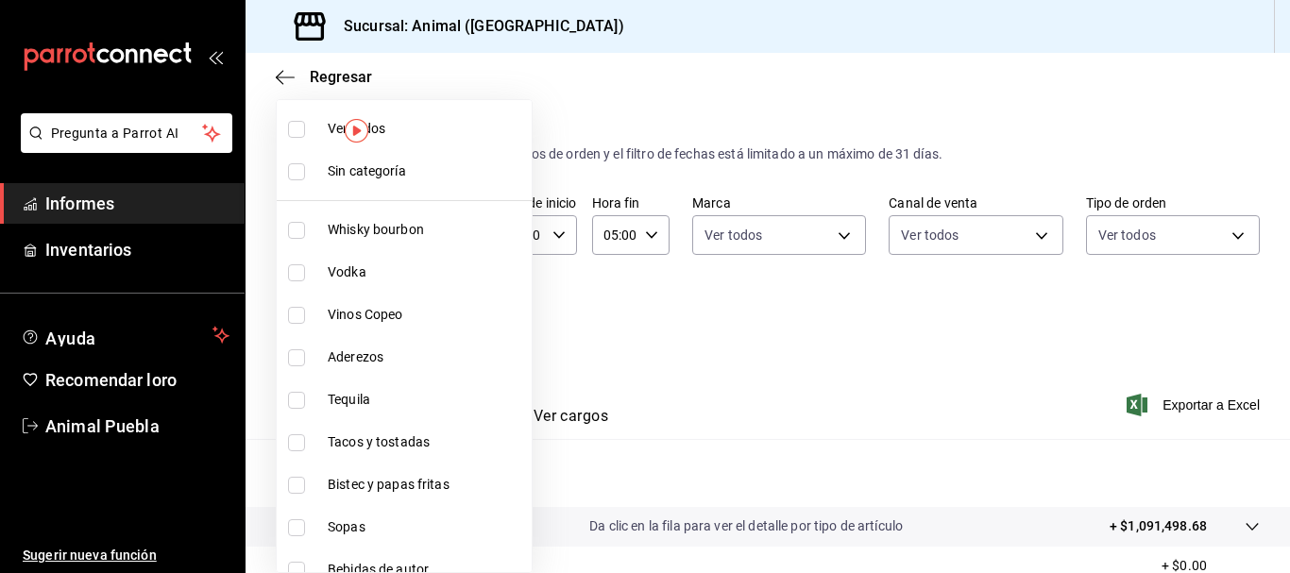
click at [310, 127] on label at bounding box center [300, 129] width 25 height 17
click at [305, 127] on input "checkbox" at bounding box center [296, 129] width 17 height 17
checkbox input "false"
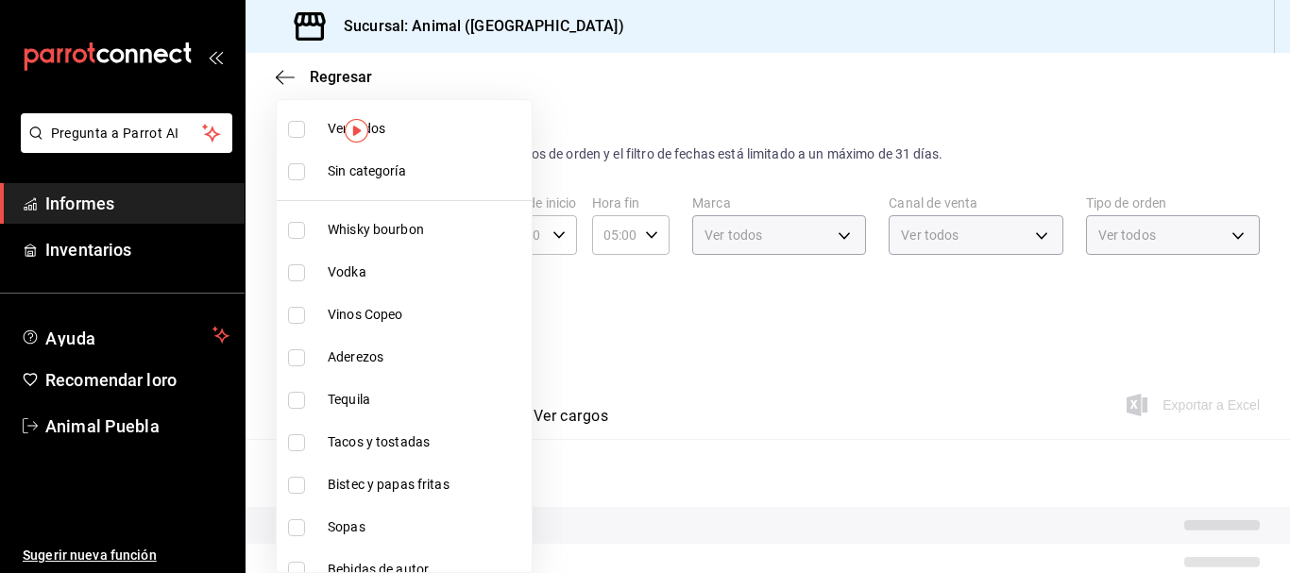
checkbox input "false"
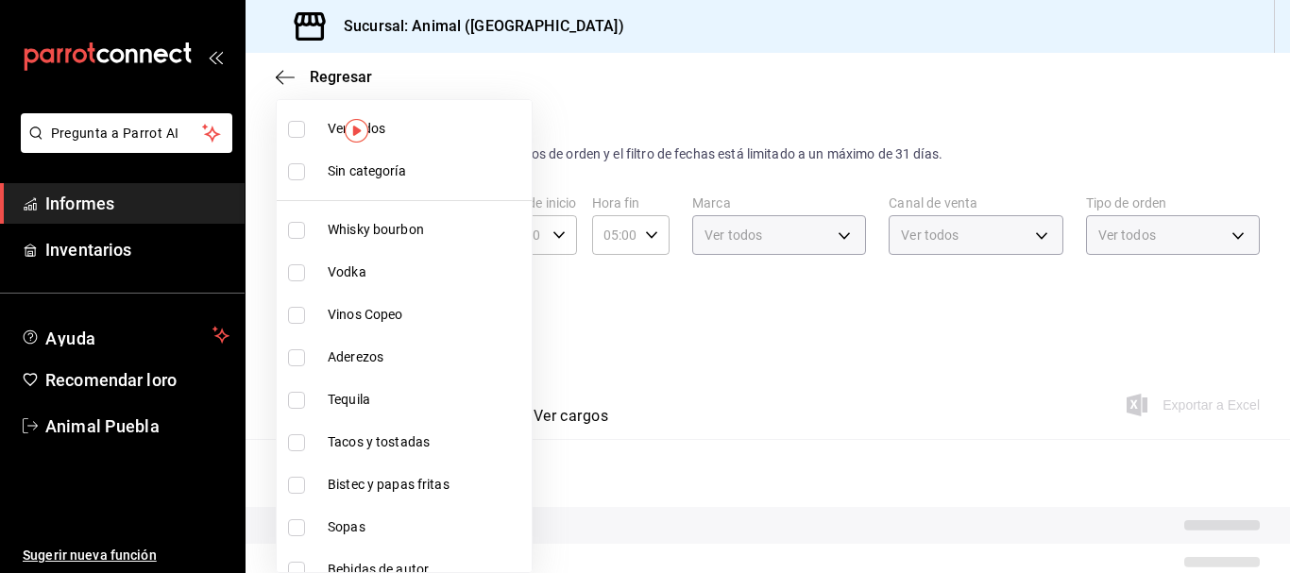
checkbox input "false"
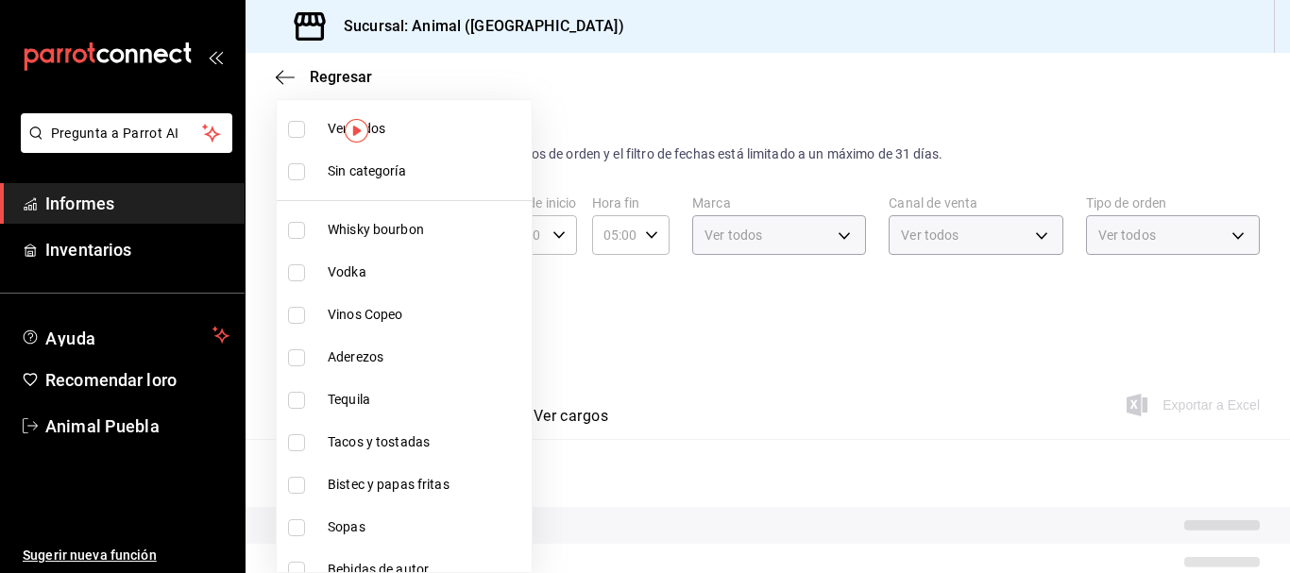
checkbox input "false"
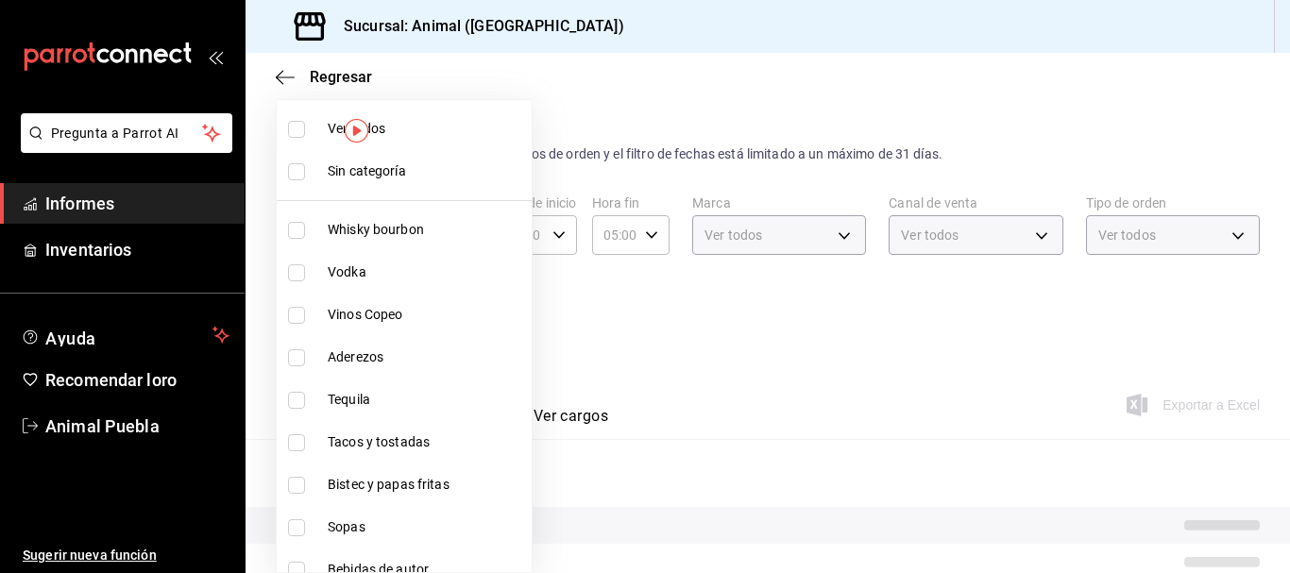
checkbox input "false"
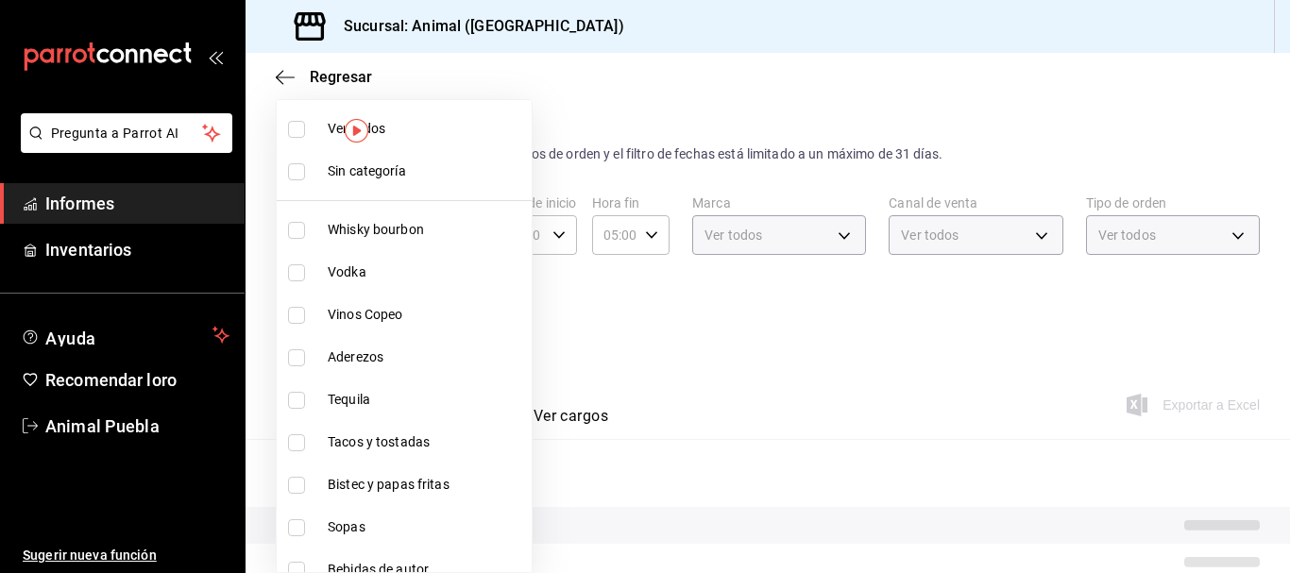
checkbox input "false"
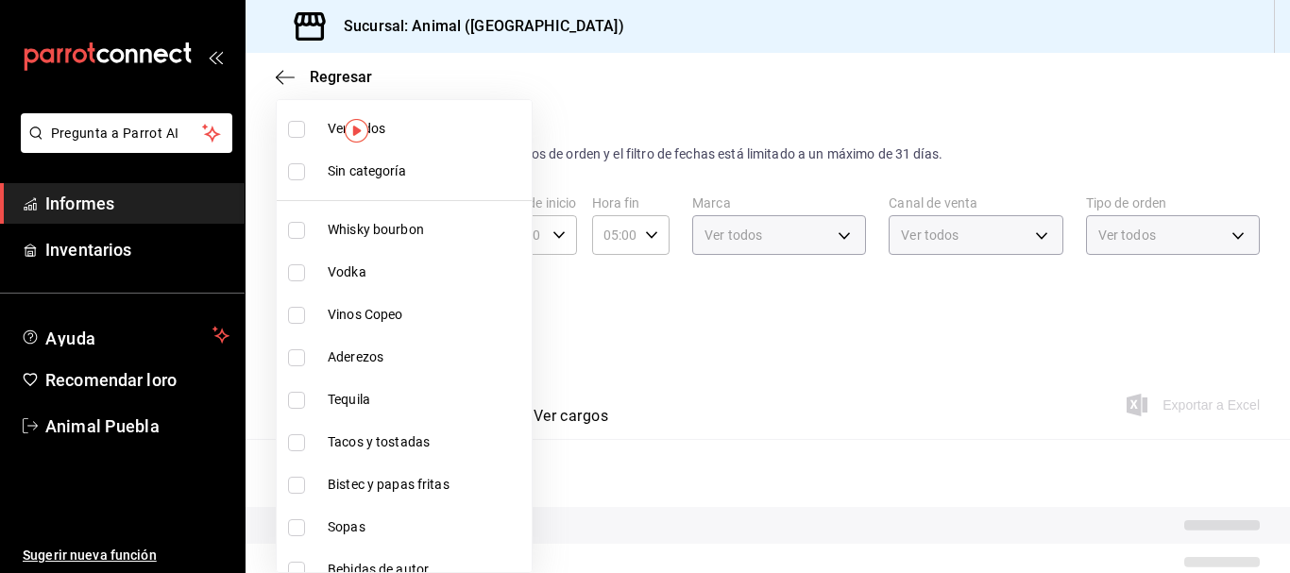
checkbox input "false"
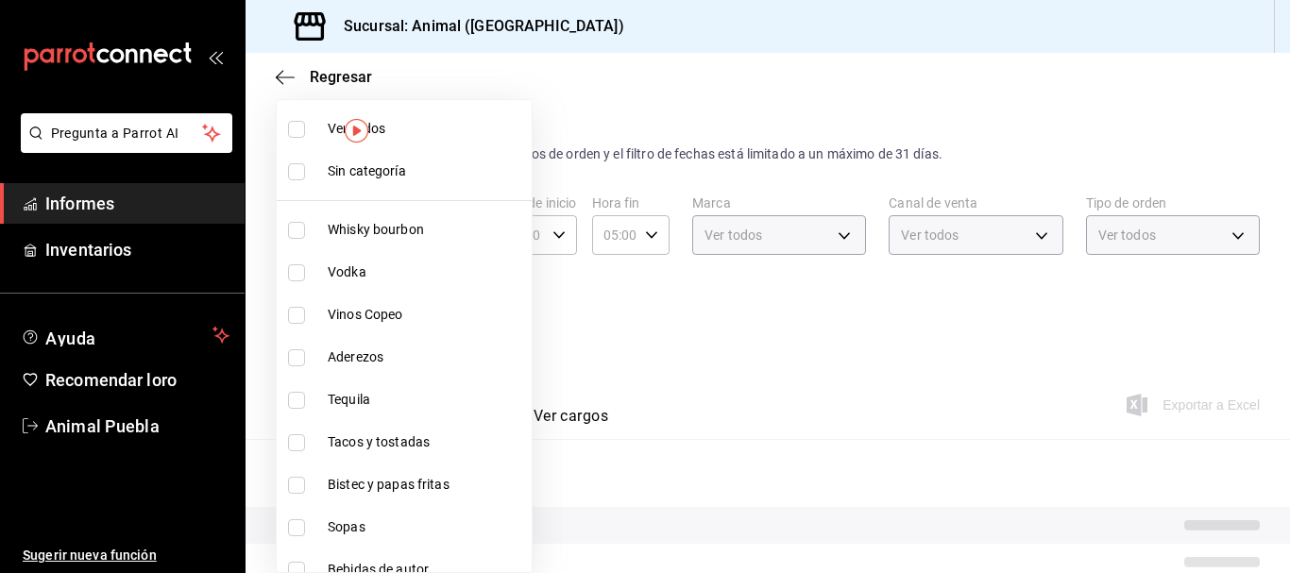
checkbox input "false"
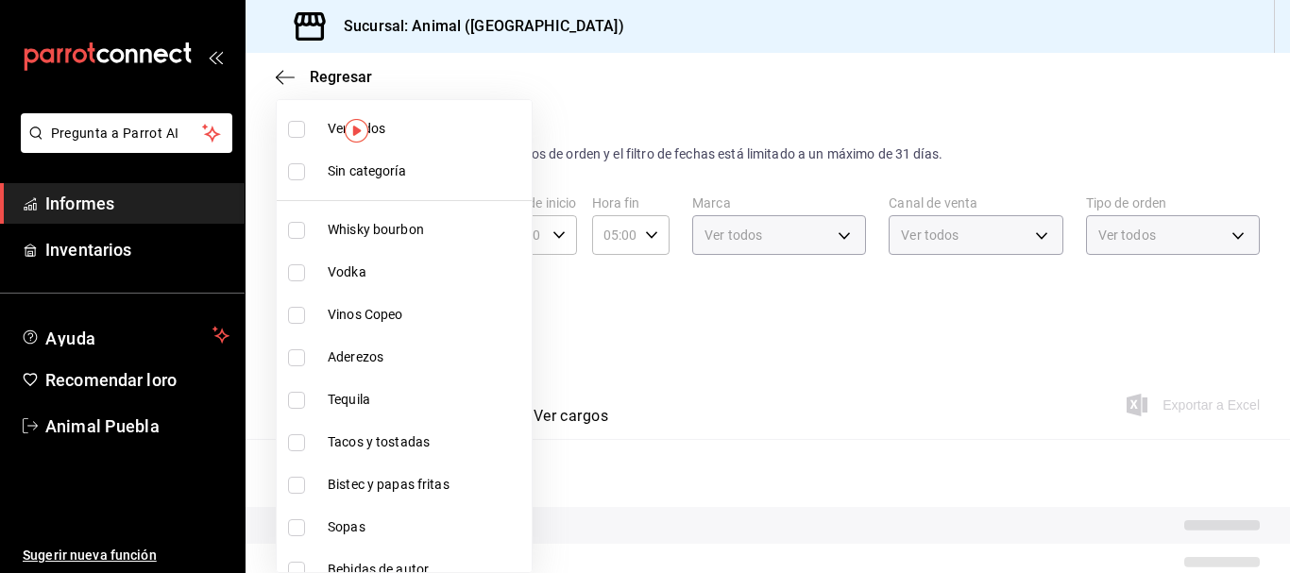
checkbox input "false"
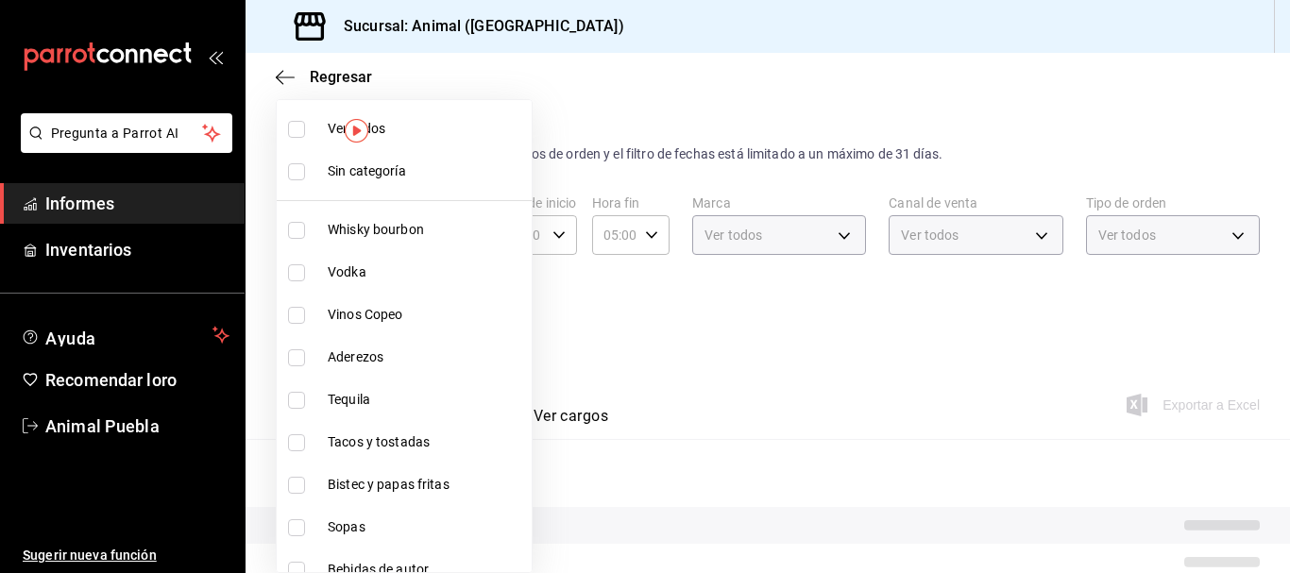
checkbox input "false"
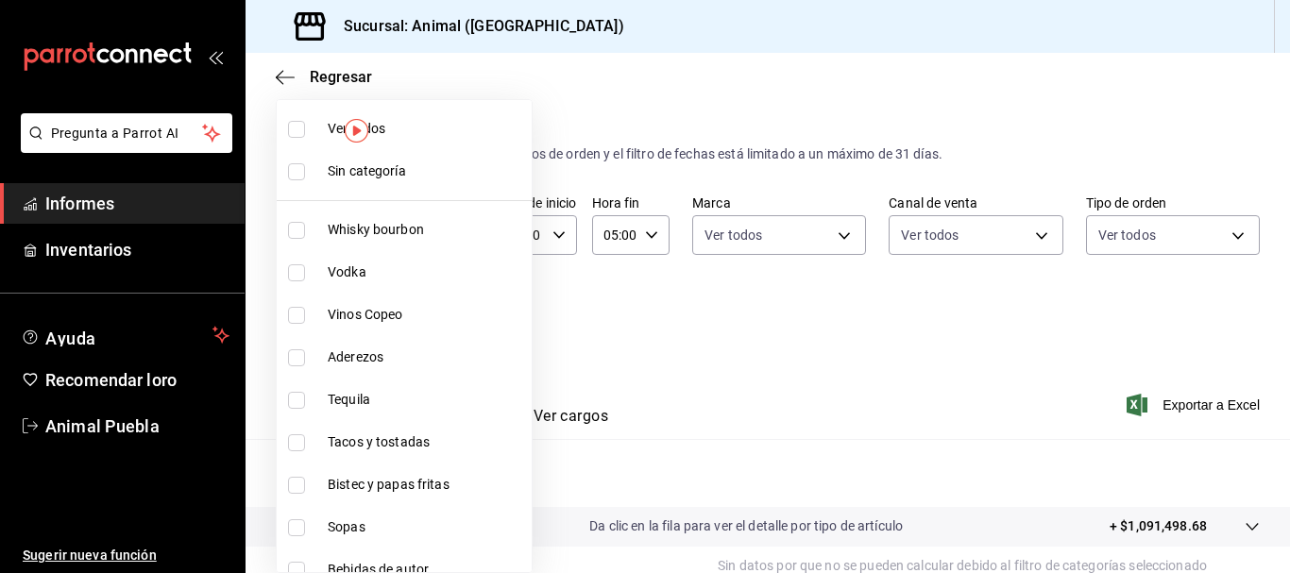
click at [300, 136] on input "checkbox" at bounding box center [296, 129] width 17 height 17
checkbox input "true"
type input "696422f3-042f-4992-a796-20cec1d2addd,ab2f2cdd-2d2d-455a-bd59-969ed93fbee5,5744a…"
checkbox input "true"
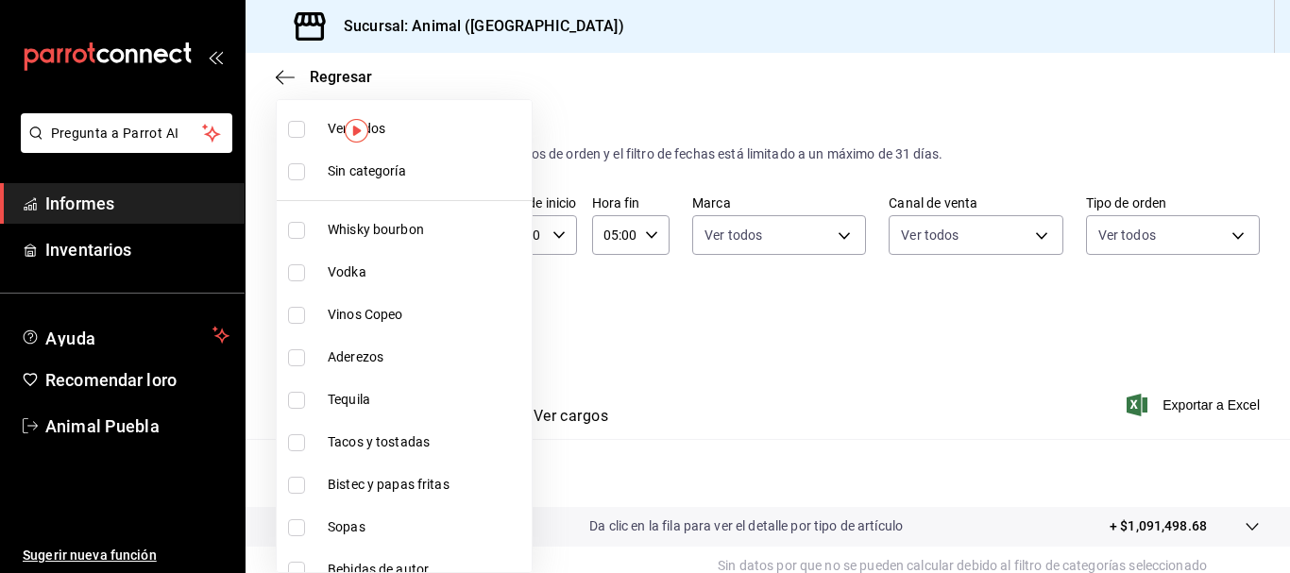
checkbox input "true"
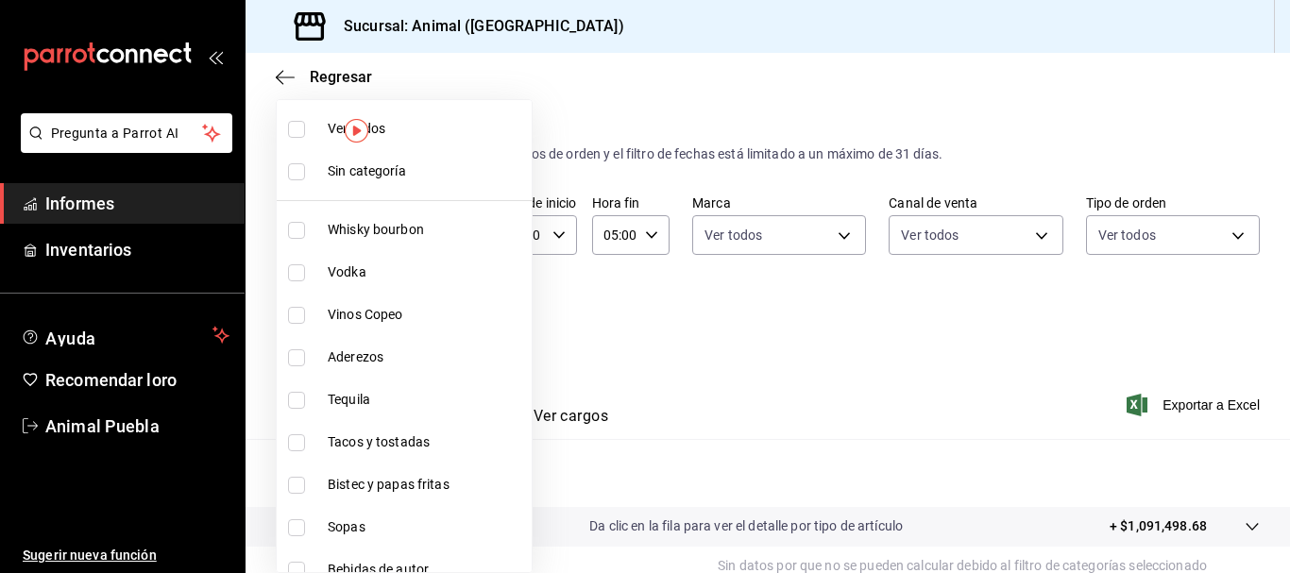
checkbox input "true"
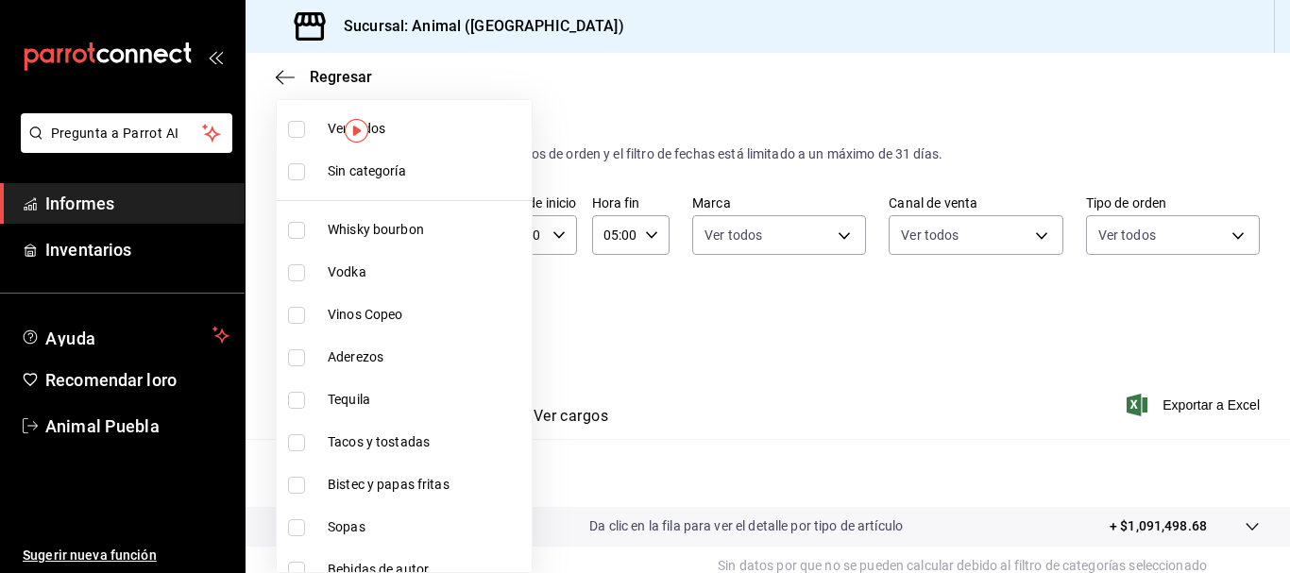
checkbox input "true"
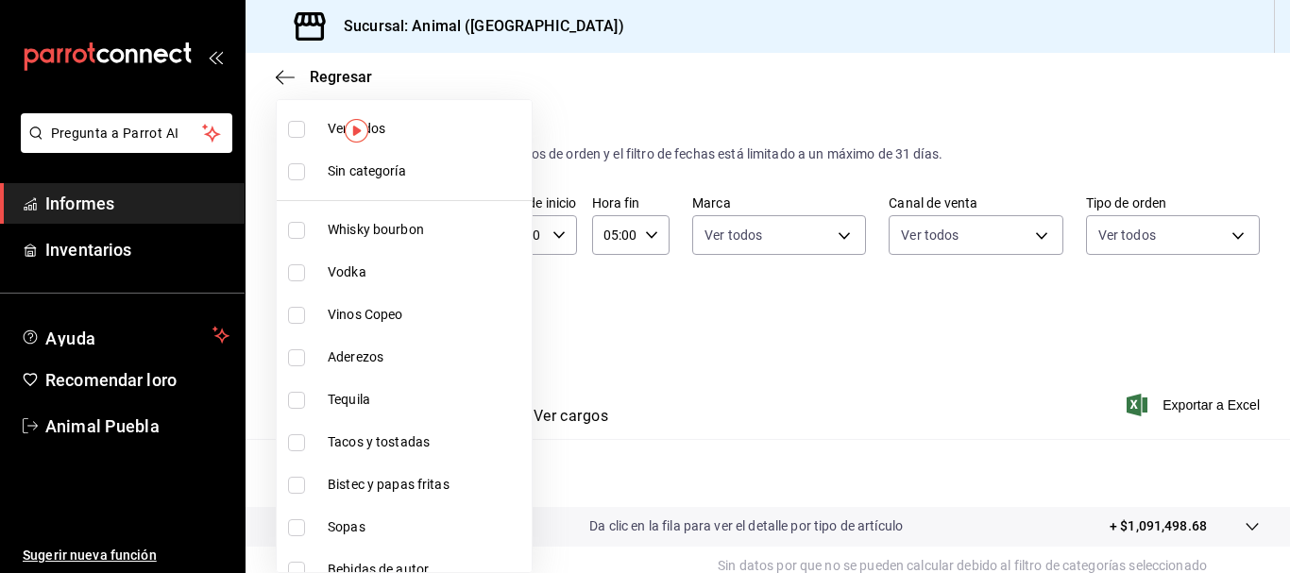
checkbox input "true"
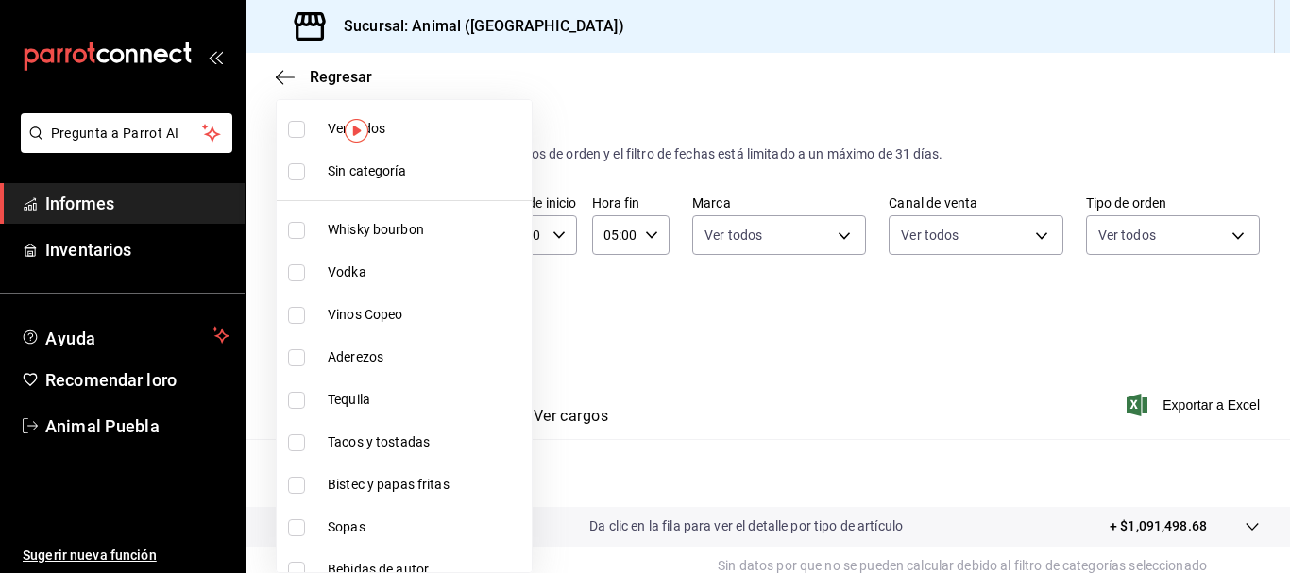
checkbox input "true"
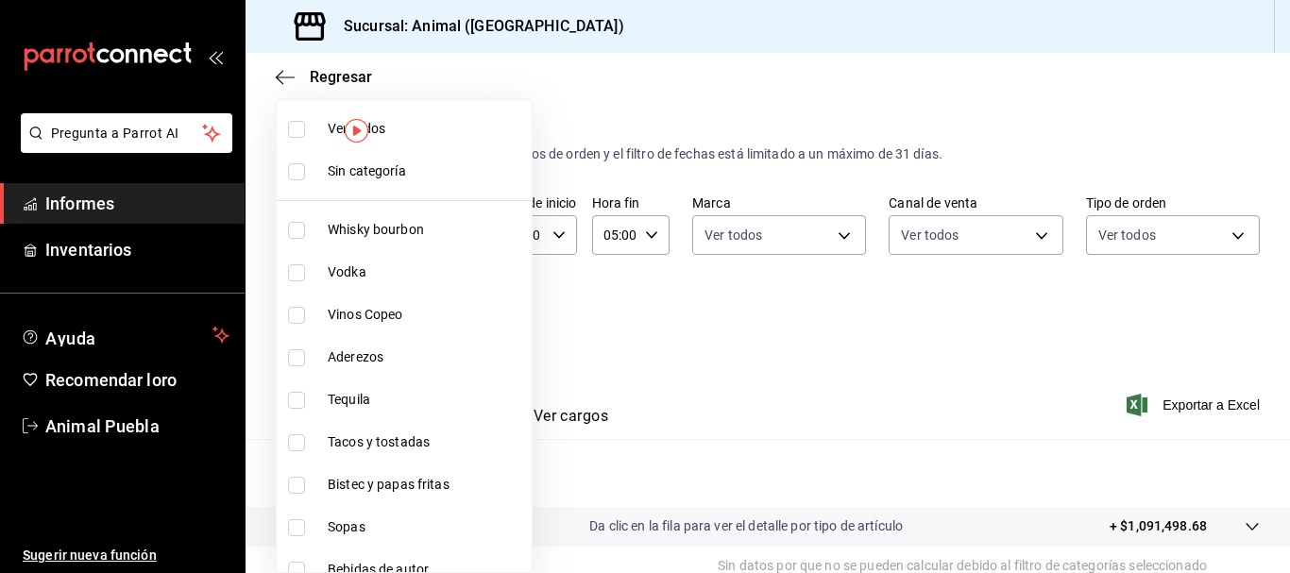
checkbox input "true"
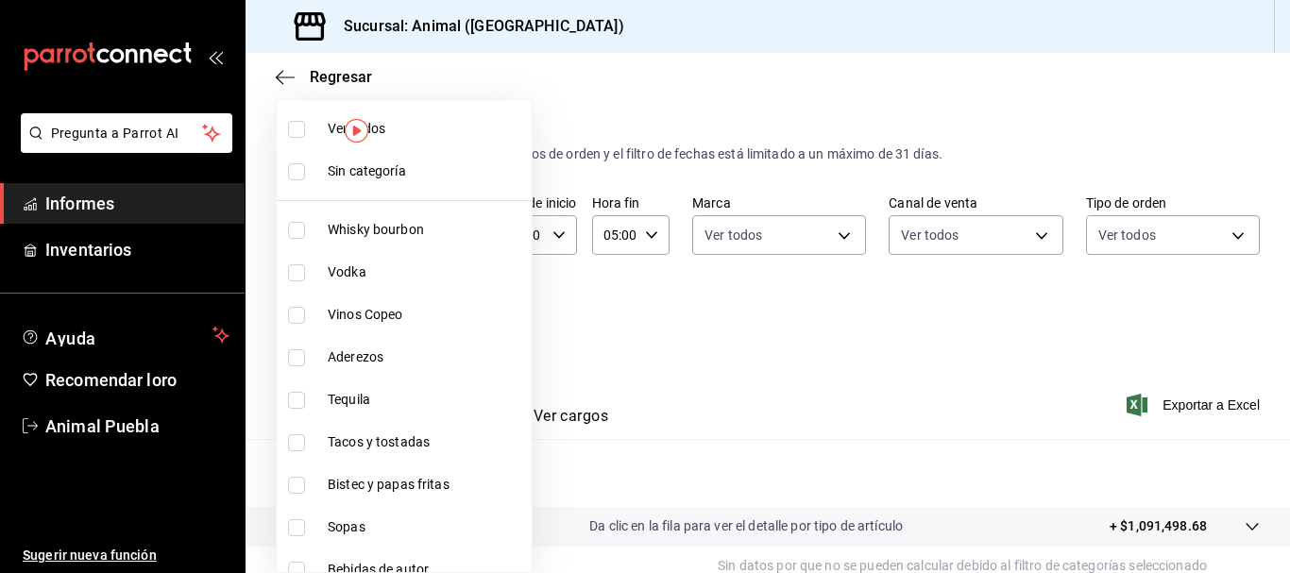
checkbox input "true"
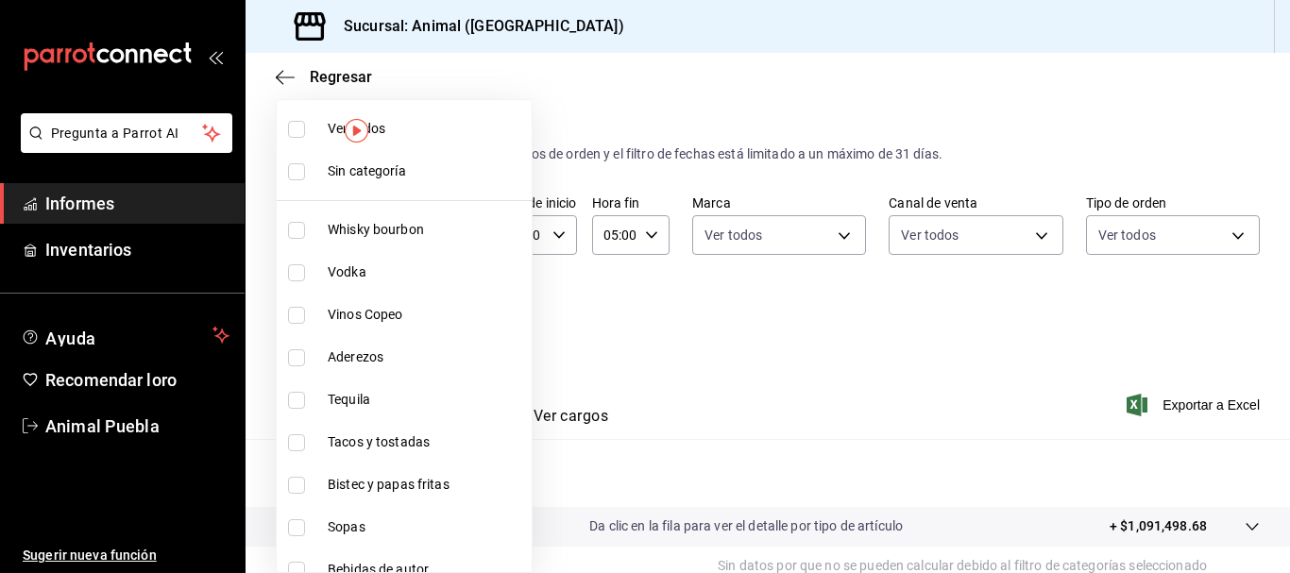
checkbox input "true"
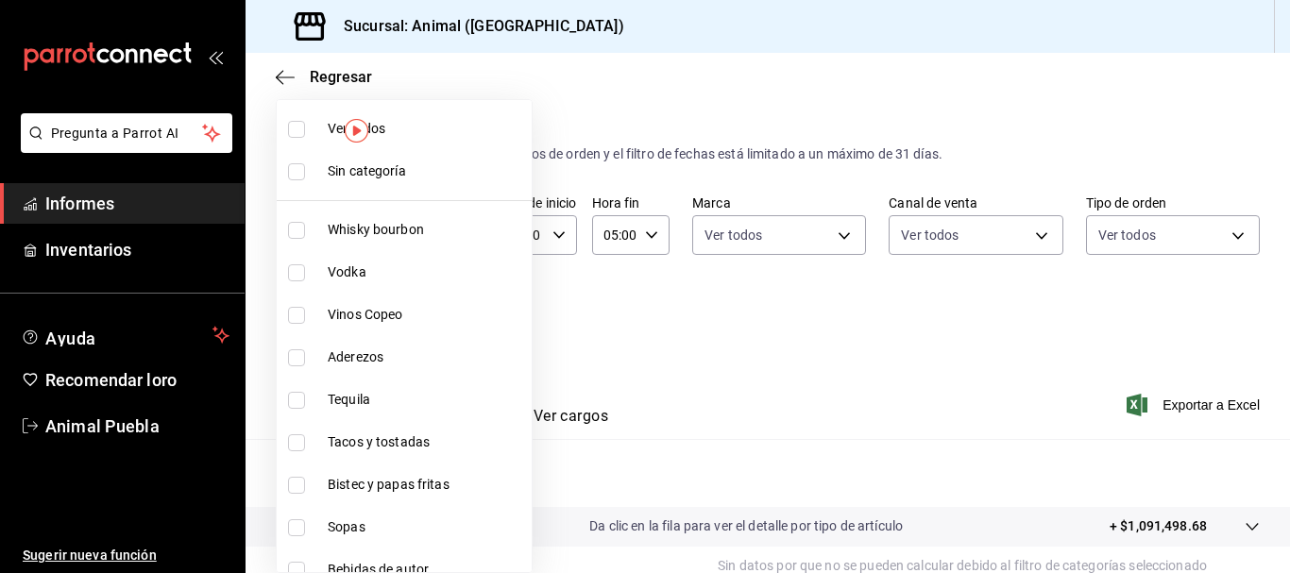
checkbox input "true"
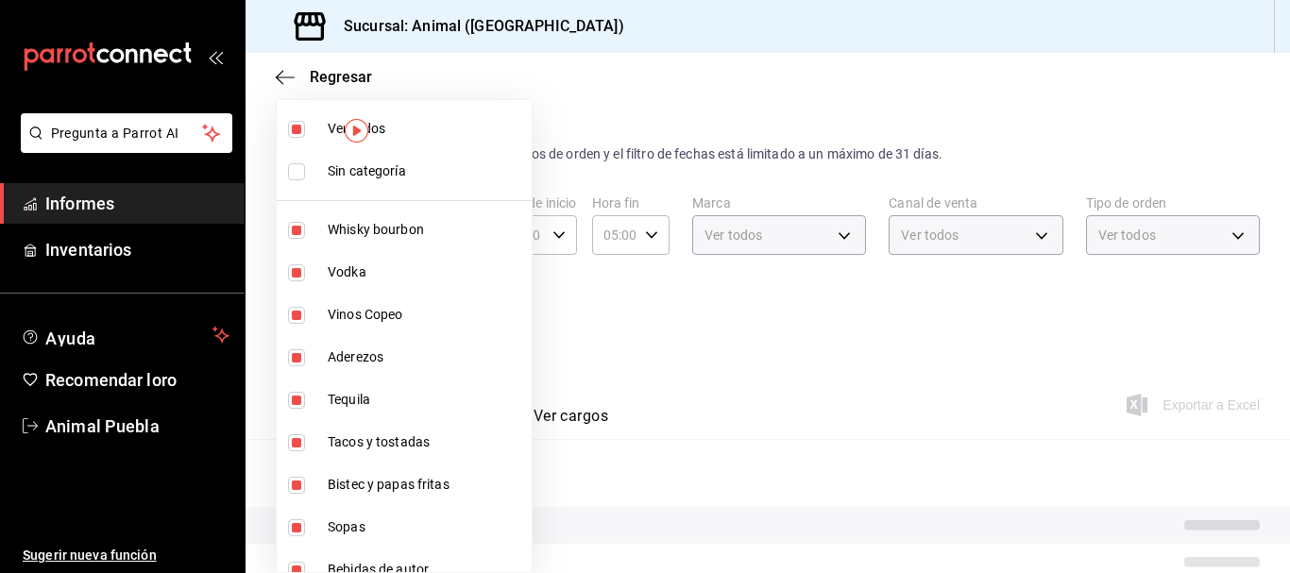
click at [300, 171] on input "checkbox" at bounding box center [296, 171] width 17 height 17
checkbox input "true"
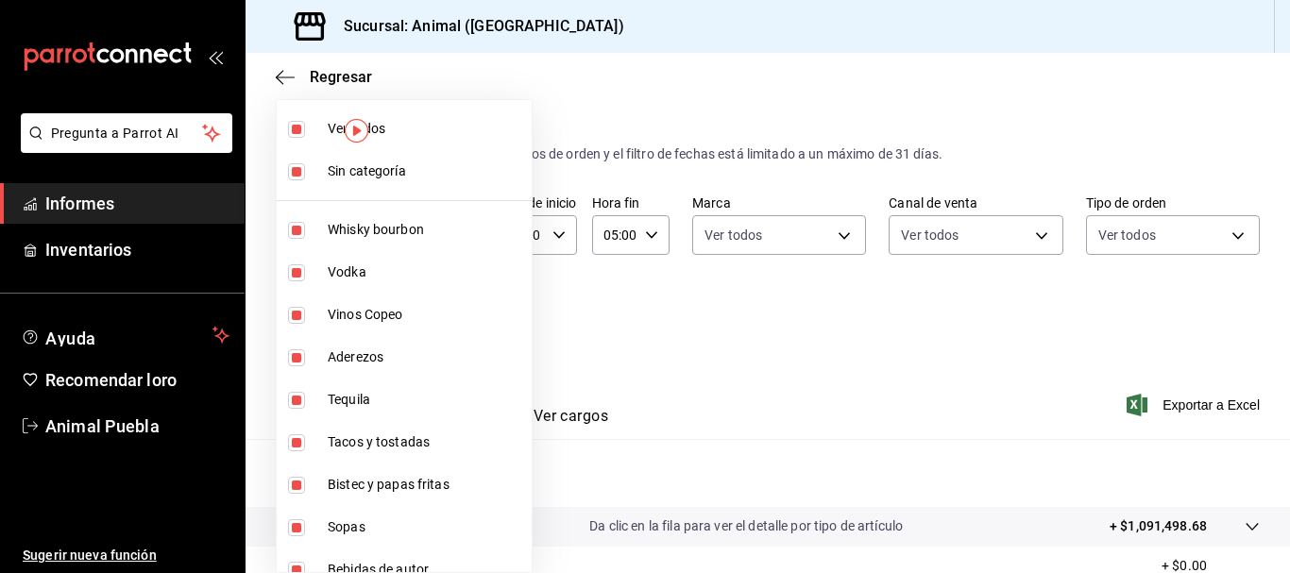
click at [612, 322] on div at bounding box center [645, 286] width 1290 height 573
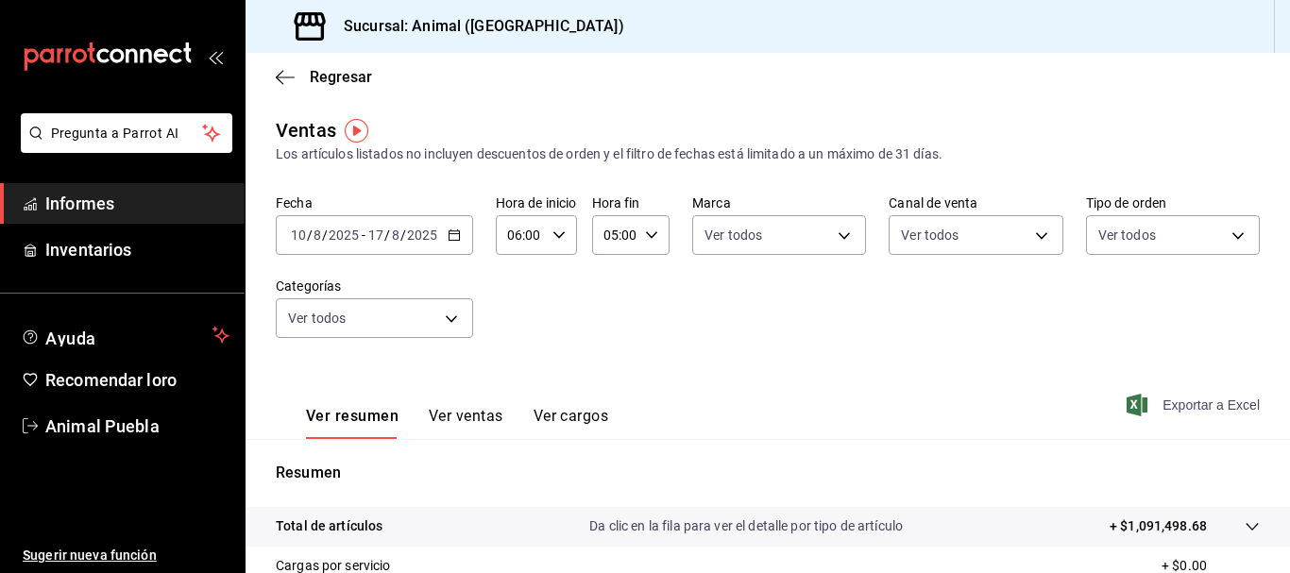
click at [1206, 410] on font "Exportar a Excel" at bounding box center [1210, 405] width 97 height 15
click at [449, 233] on \(Stroke\) "button" at bounding box center [454, 235] width 11 height 10
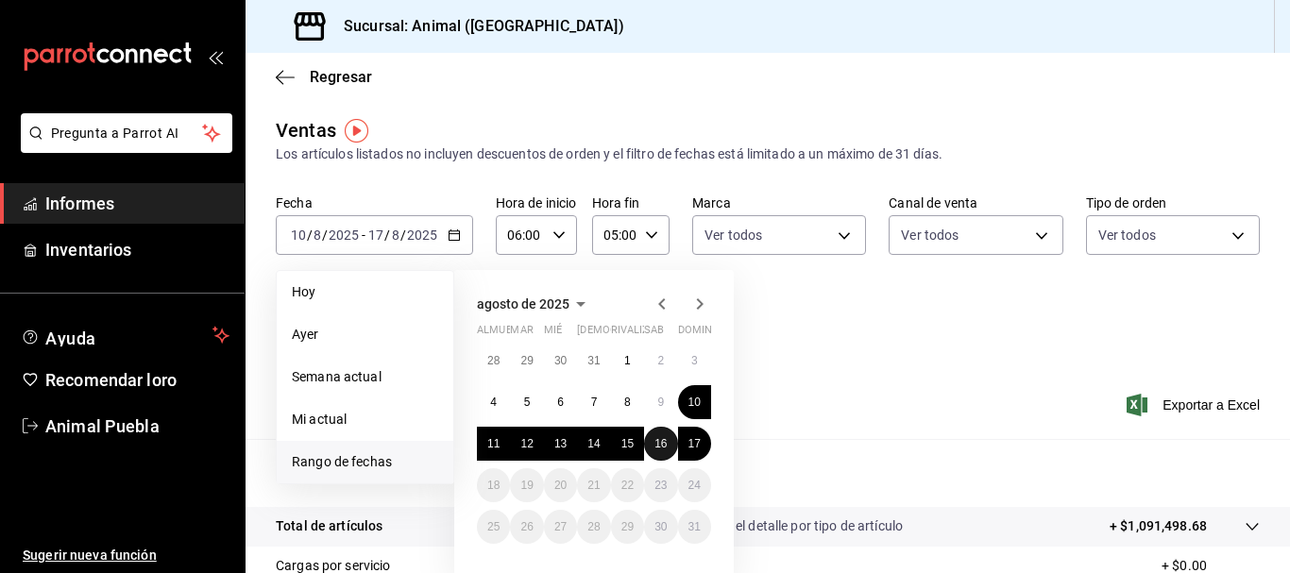
click at [666, 444] on font "16" at bounding box center [660, 443] width 12 height 13
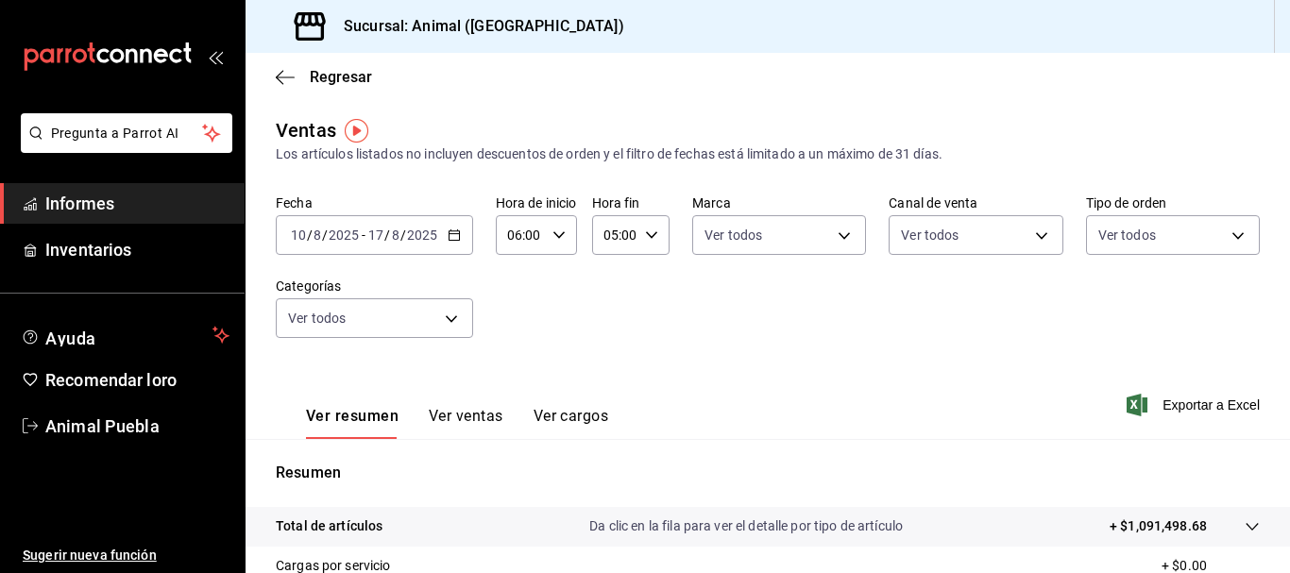
click at [1069, 141] on div "Ventas Los artículos listados no incluyen descuentos de orden y el filtro de fe…" at bounding box center [768, 140] width 984 height 48
